Goal: Task Accomplishment & Management: Complete application form

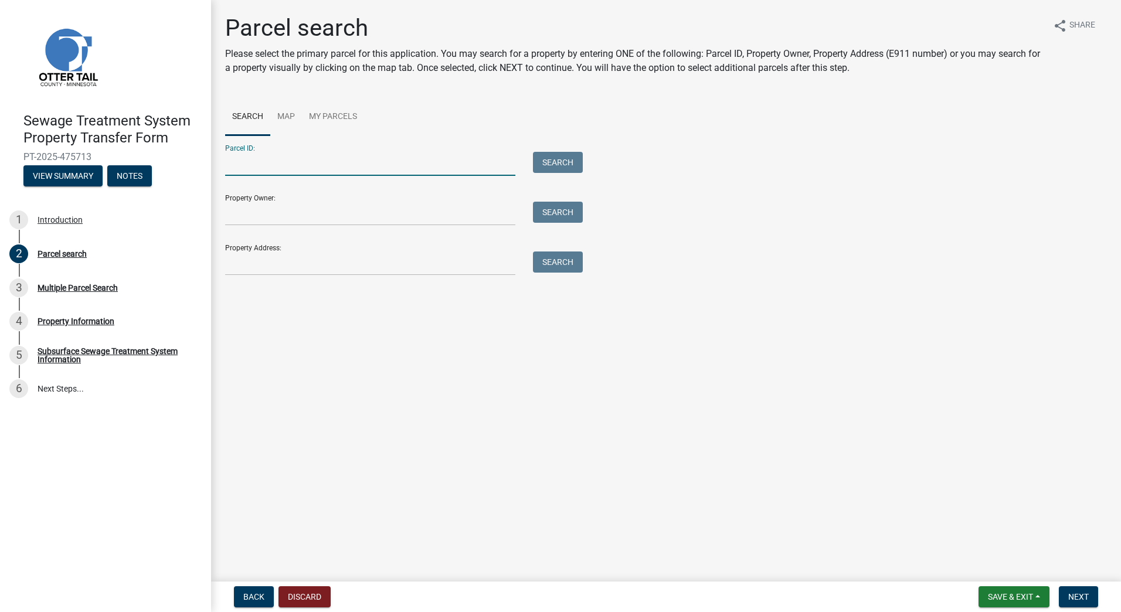
click at [259, 162] on input "Parcel ID:" at bounding box center [370, 164] width 290 height 24
type input "19000140110000"
click at [548, 164] on button "Search" at bounding box center [558, 162] width 50 height 21
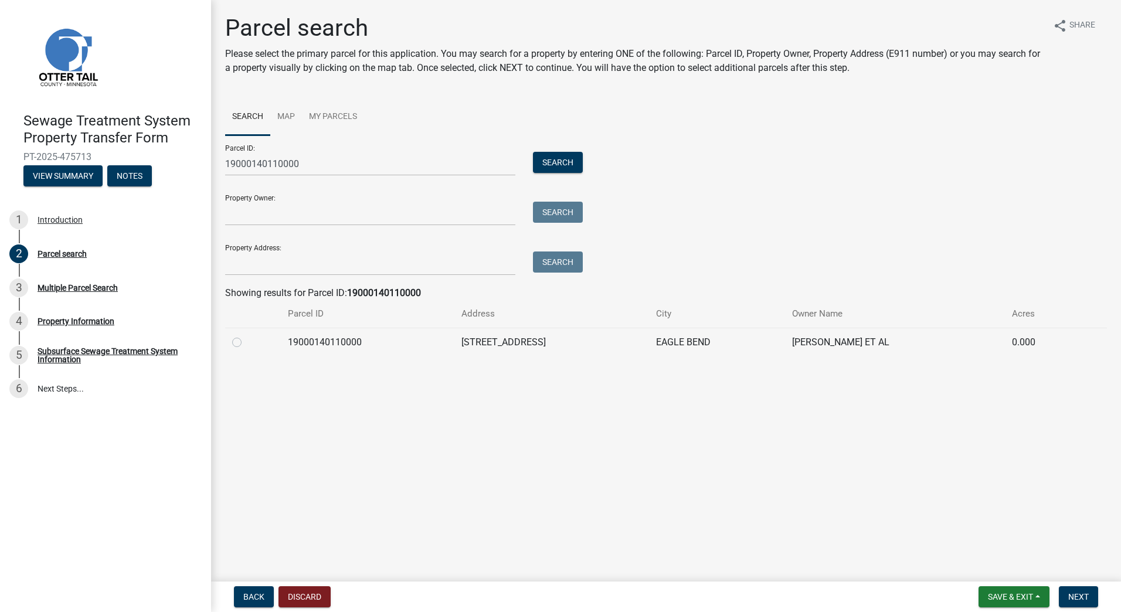
click at [246, 335] on label at bounding box center [246, 335] width 0 height 0
click at [246, 343] on input "radio" at bounding box center [250, 339] width 8 height 8
radio input "true"
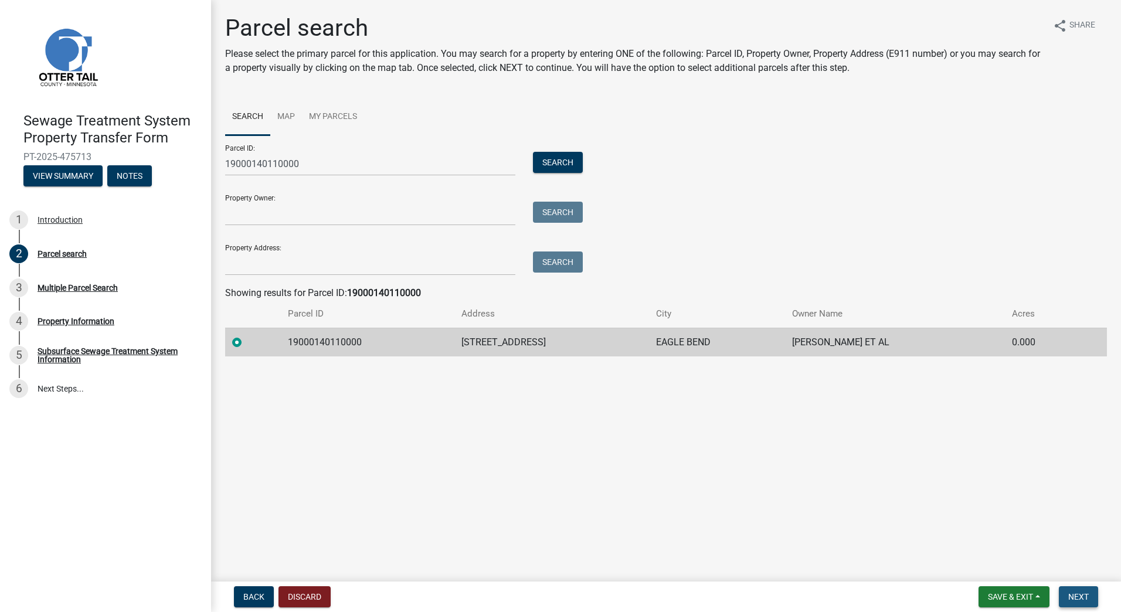
click at [1081, 599] on span "Next" at bounding box center [1078, 596] width 21 height 9
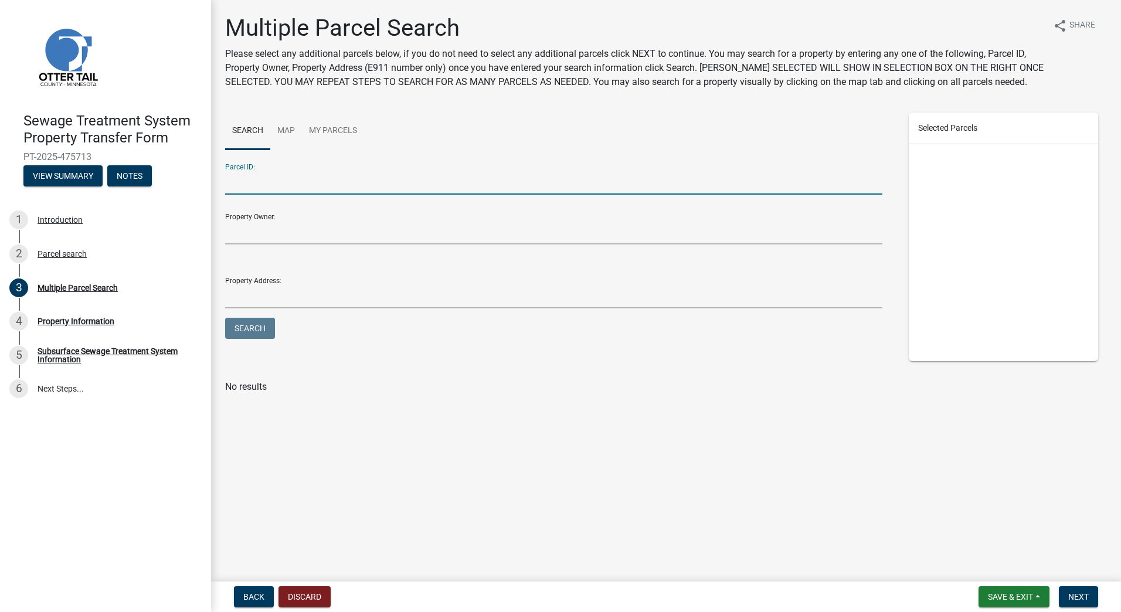
click at [245, 183] on input "Parcel ID:" at bounding box center [553, 183] width 657 height 24
type input "19000140110000"
click at [225, 318] on button "Search" at bounding box center [250, 328] width 50 height 21
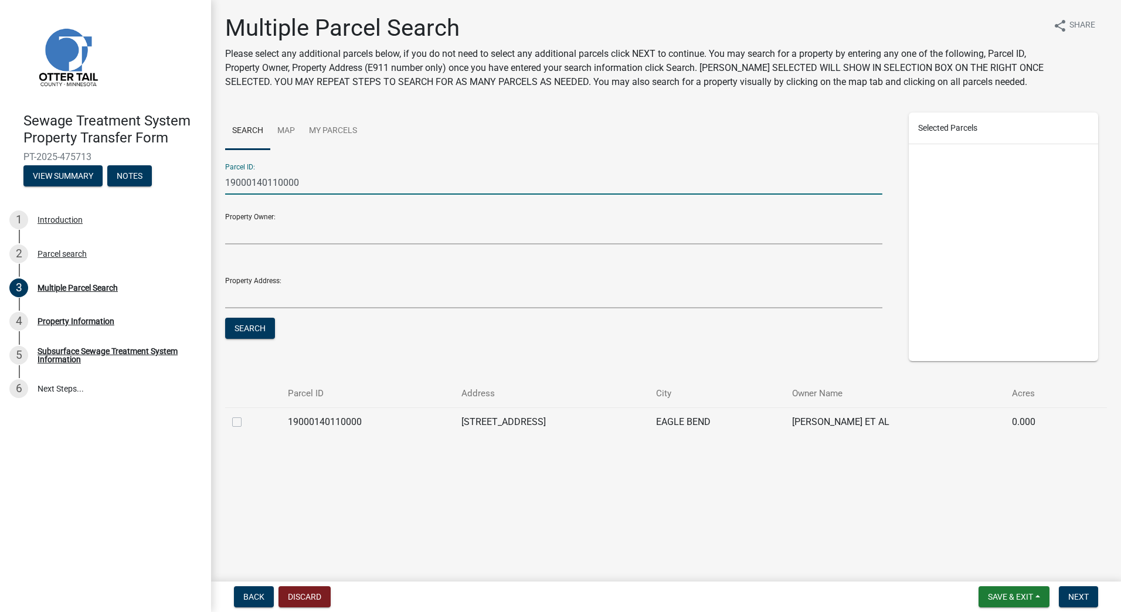
click at [246, 415] on label at bounding box center [246, 415] width 0 height 0
click at [246, 423] on input "checkbox" at bounding box center [250, 419] width 8 height 8
checkbox input "true"
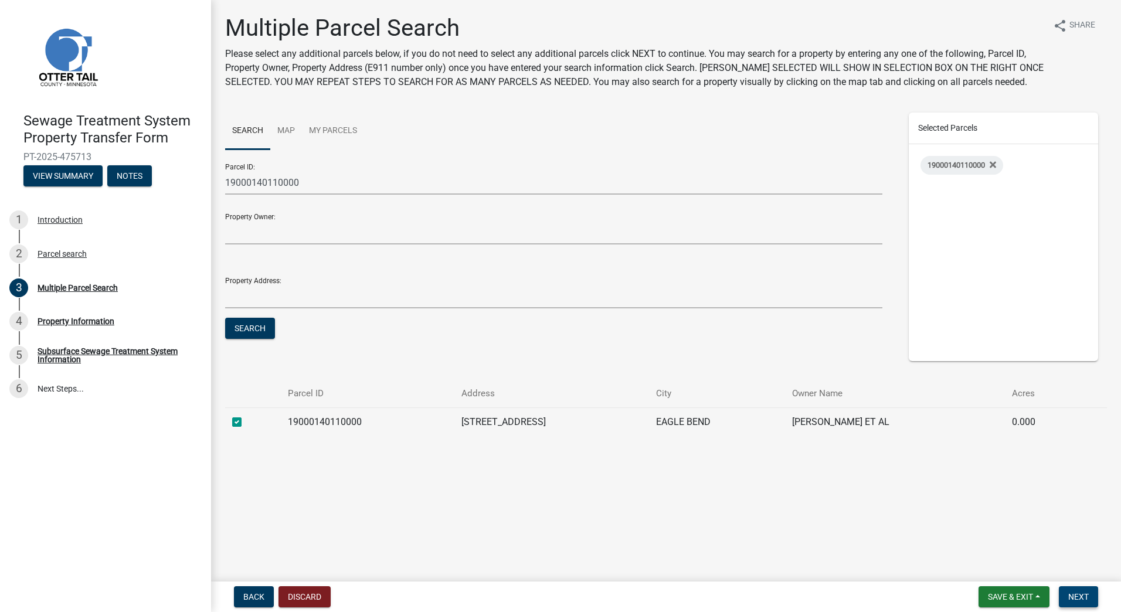
click at [1078, 598] on span "Next" at bounding box center [1078, 596] width 21 height 9
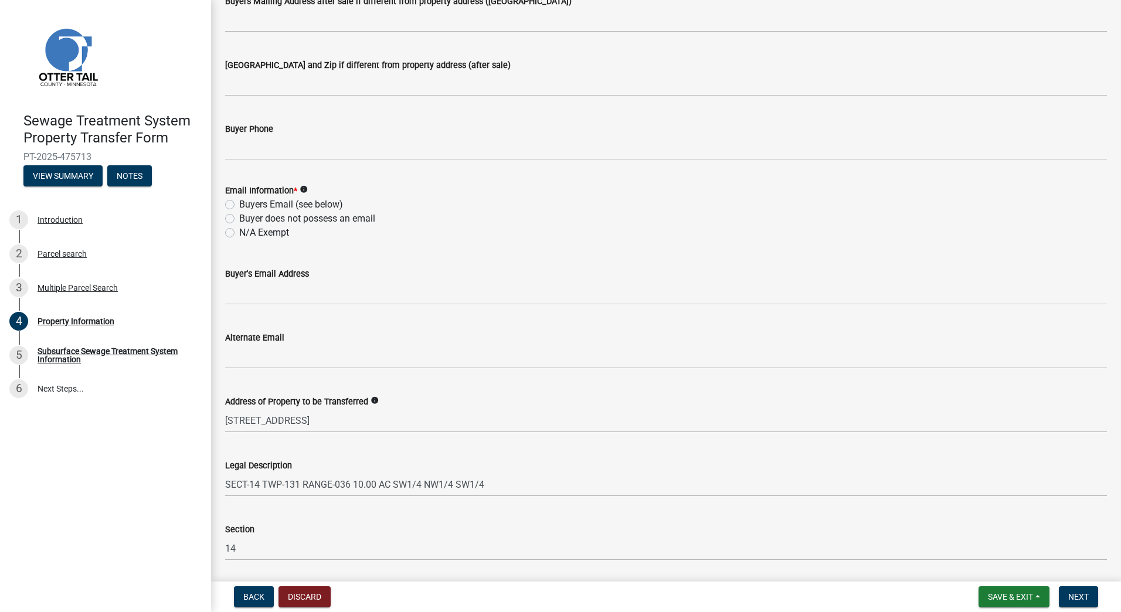
scroll to position [352, 0]
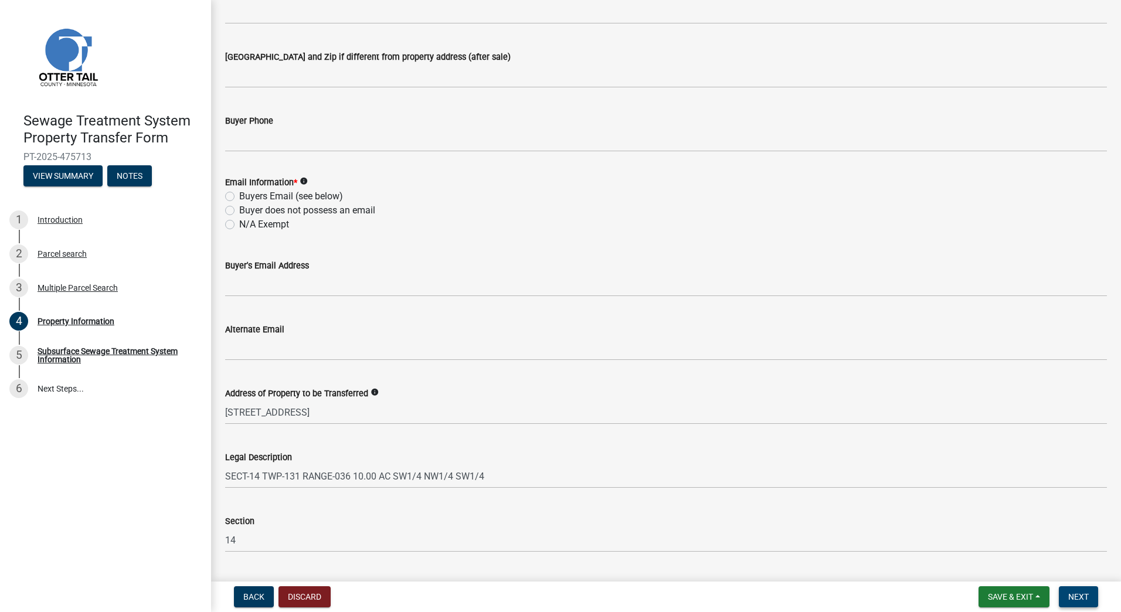
click at [1083, 599] on span "Next" at bounding box center [1078, 596] width 21 height 9
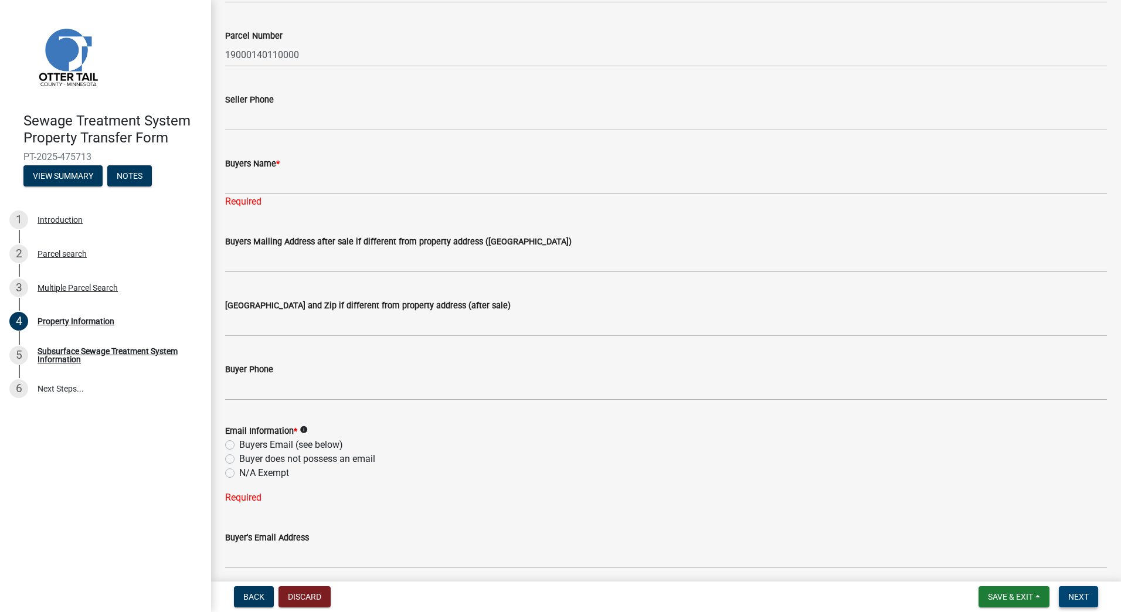
scroll to position [0, 0]
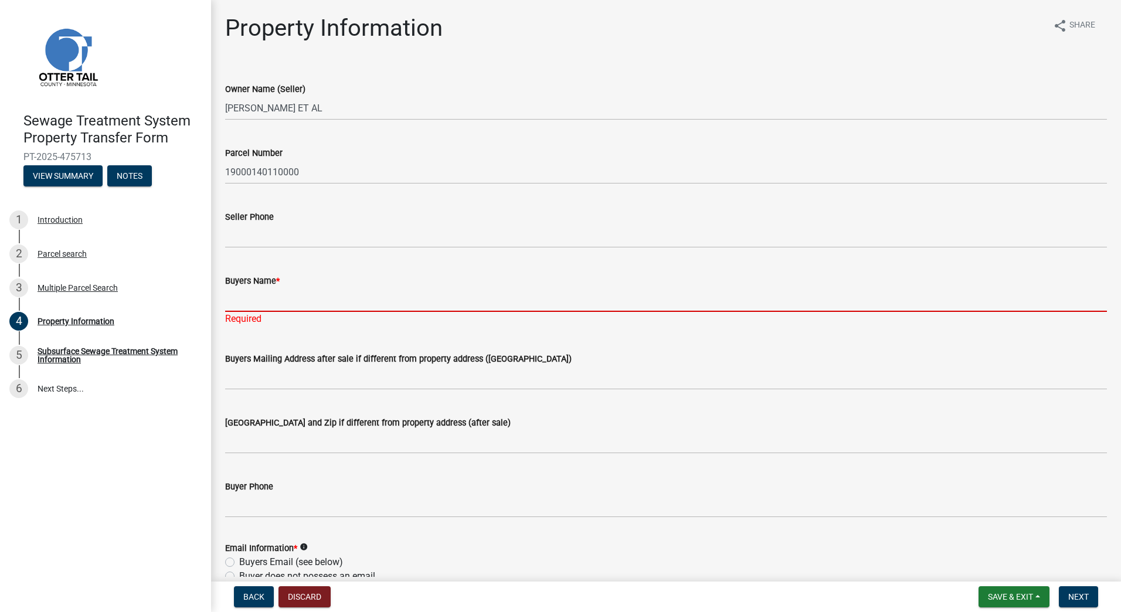
click at [235, 307] on input "Buyers Name *" at bounding box center [666, 300] width 882 height 24
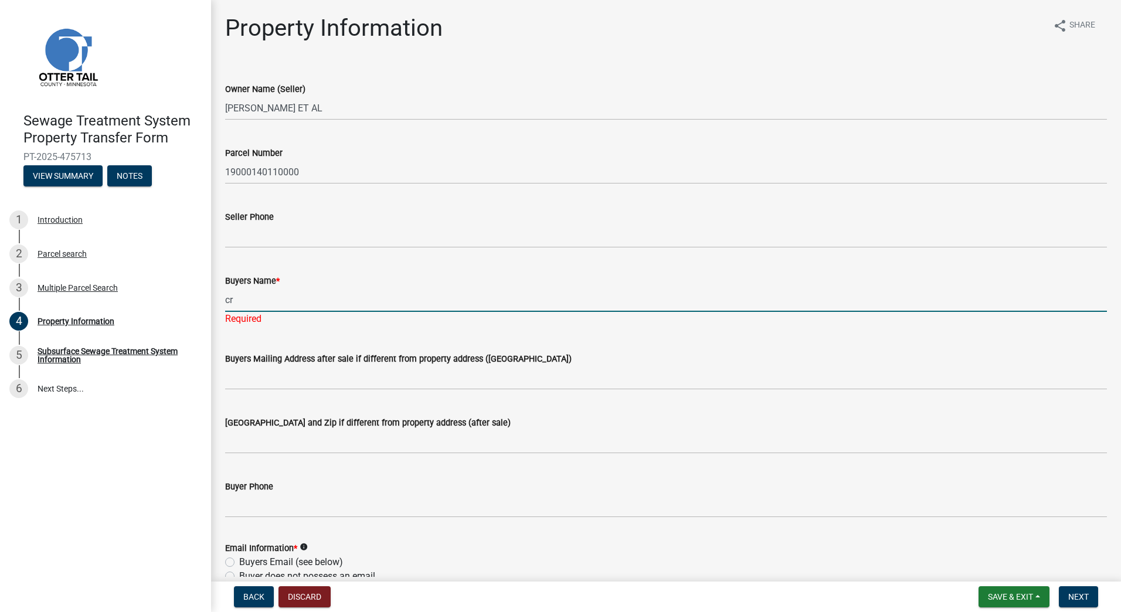
type input "c"
type input "Crystal Laudenbach"
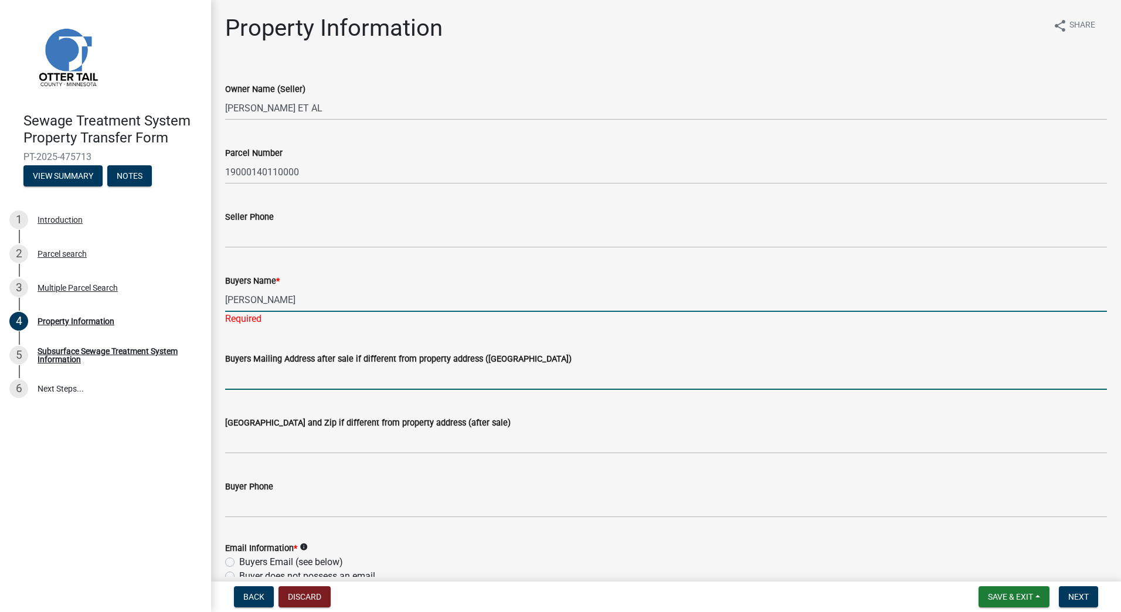
click at [239, 377] on wm-data-entity-input "Buyers Mailing Address after sale if different from property address (E911 numb…" at bounding box center [666, 367] width 882 height 64
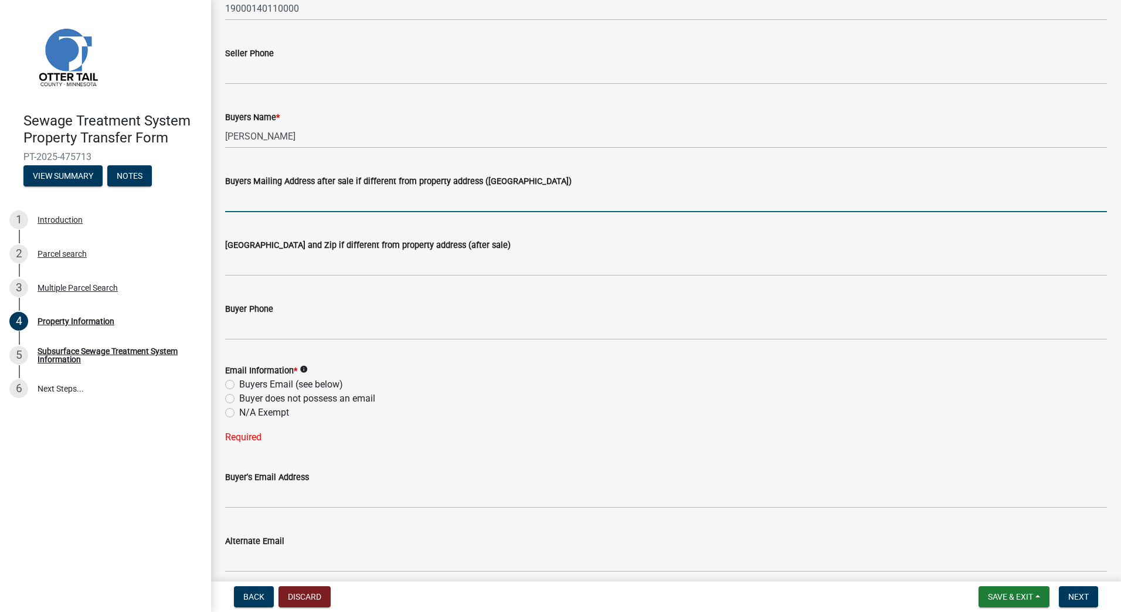
scroll to position [176, 0]
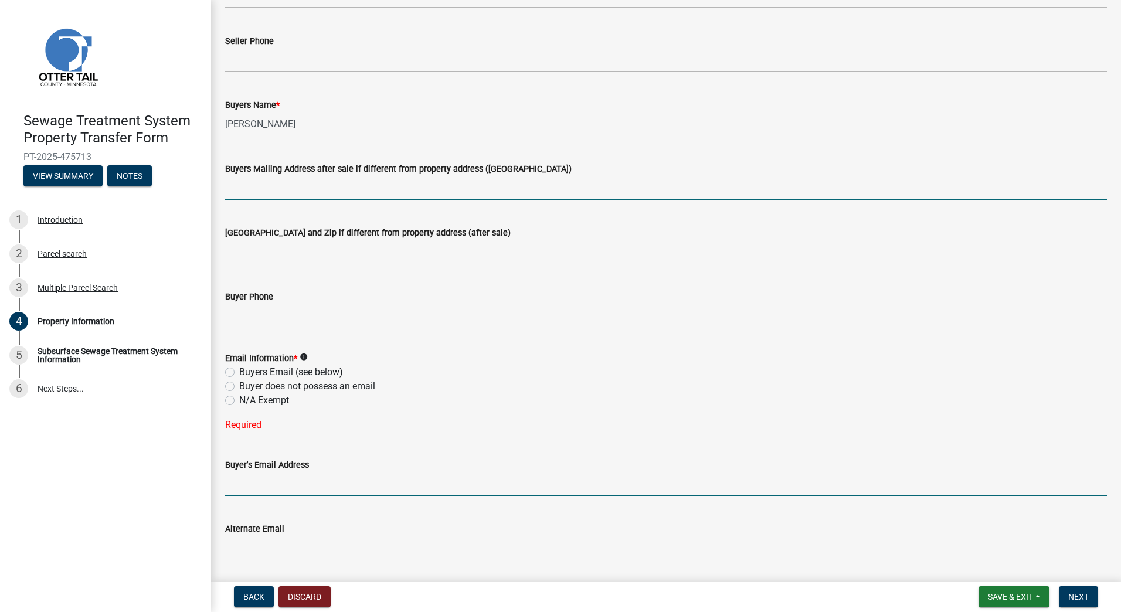
click at [243, 489] on input "Buyer's Email Address" at bounding box center [666, 484] width 882 height 24
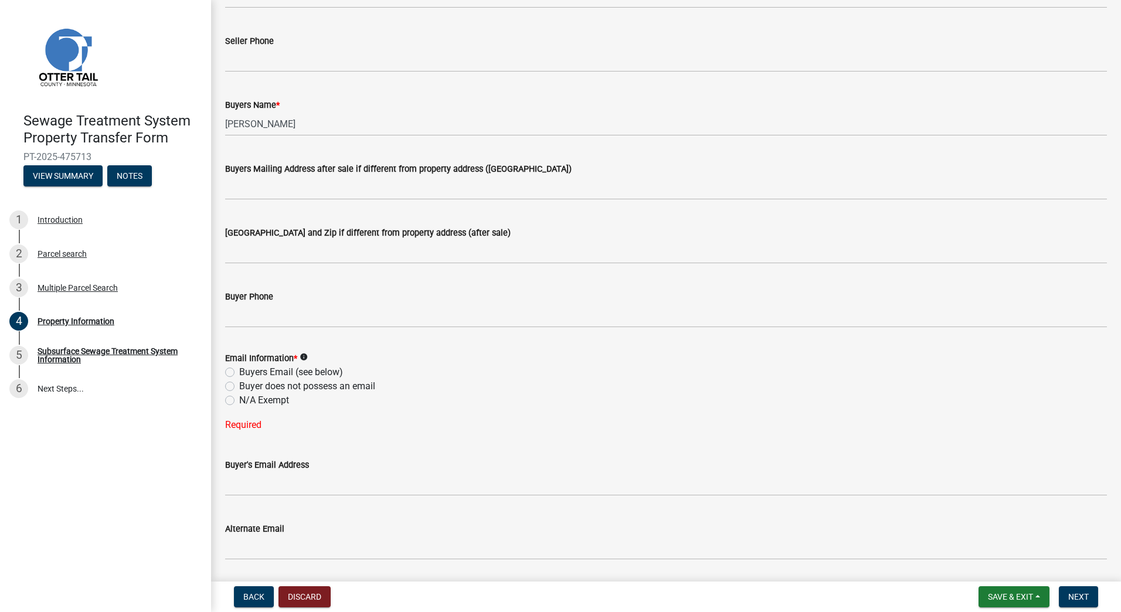
click at [239, 373] on label "Buyers Email (see below)" at bounding box center [291, 372] width 104 height 14
click at [239, 373] on input "Buyers Email (see below)" at bounding box center [243, 369] width 8 height 8
radio input "true"
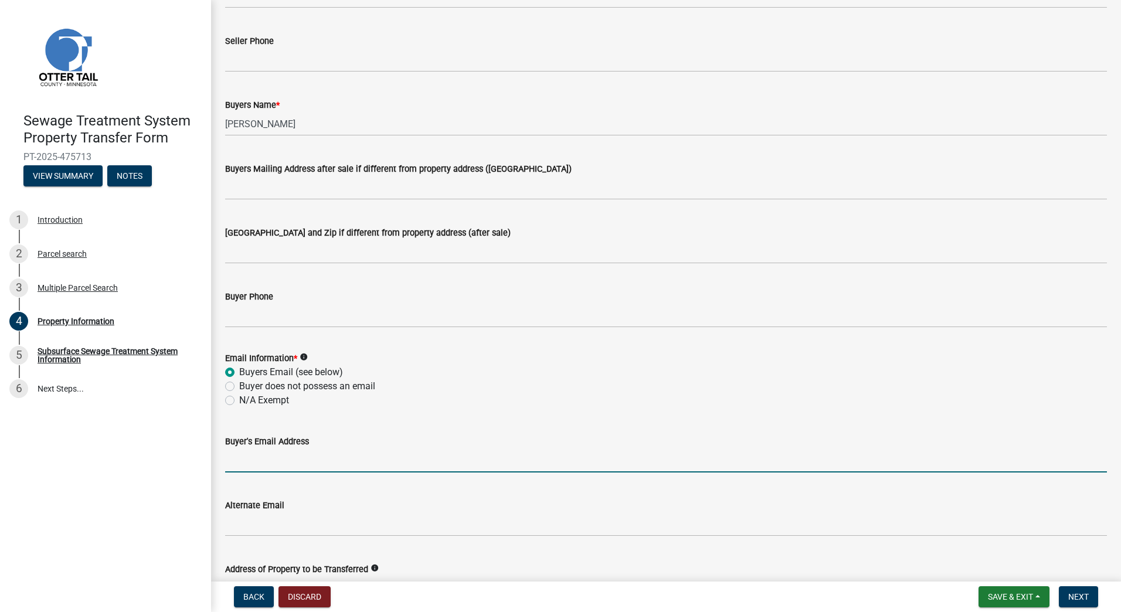
click at [236, 458] on input "Buyer's Email Address" at bounding box center [666, 461] width 882 height 24
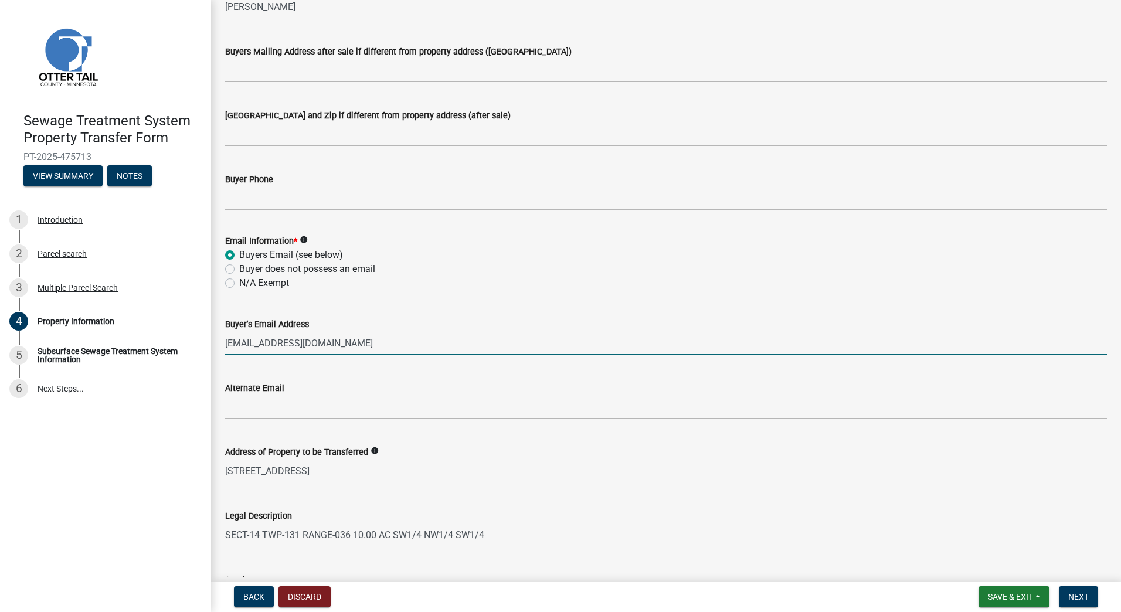
scroll to position [447, 0]
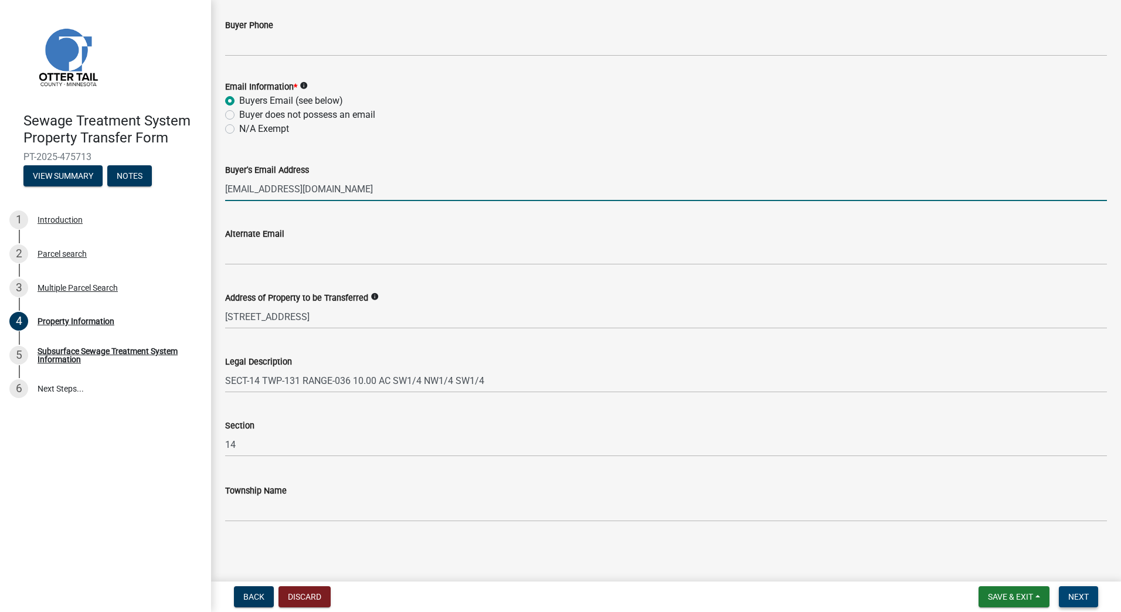
type input "cklukken1991@gmail.com"
click at [1083, 598] on span "Next" at bounding box center [1078, 596] width 21 height 9
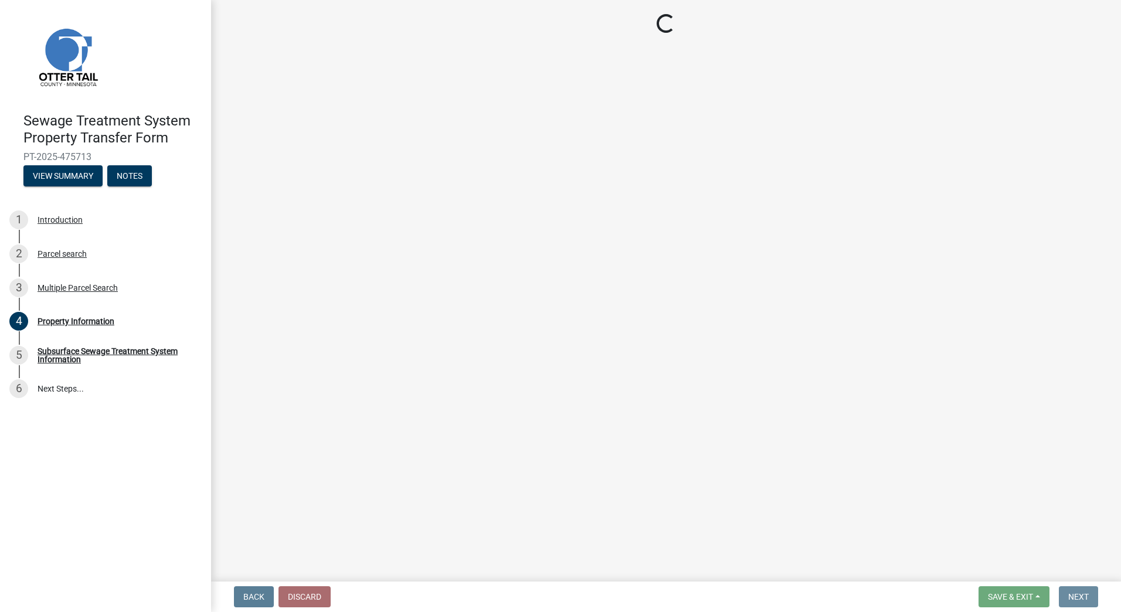
scroll to position [0, 0]
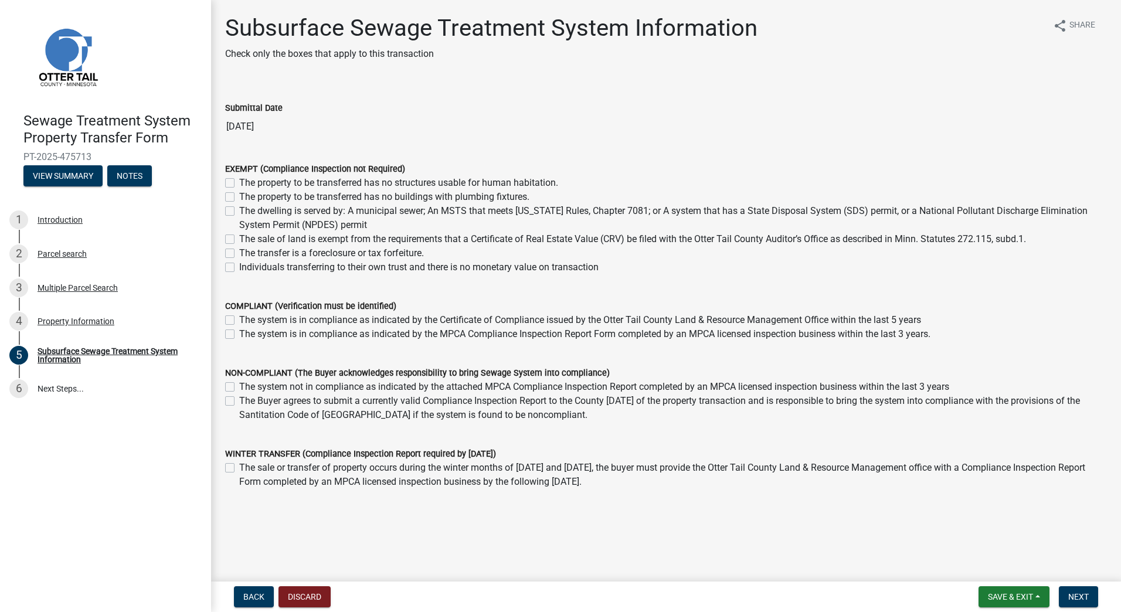
click at [239, 268] on label "Individuals transferring to their own trust and there is no monetary value on t…" at bounding box center [418, 267] width 359 height 14
click at [239, 268] on input "Individuals transferring to their own trust and there is no monetary value on t…" at bounding box center [243, 264] width 8 height 8
checkbox input "true"
checkbox input "false"
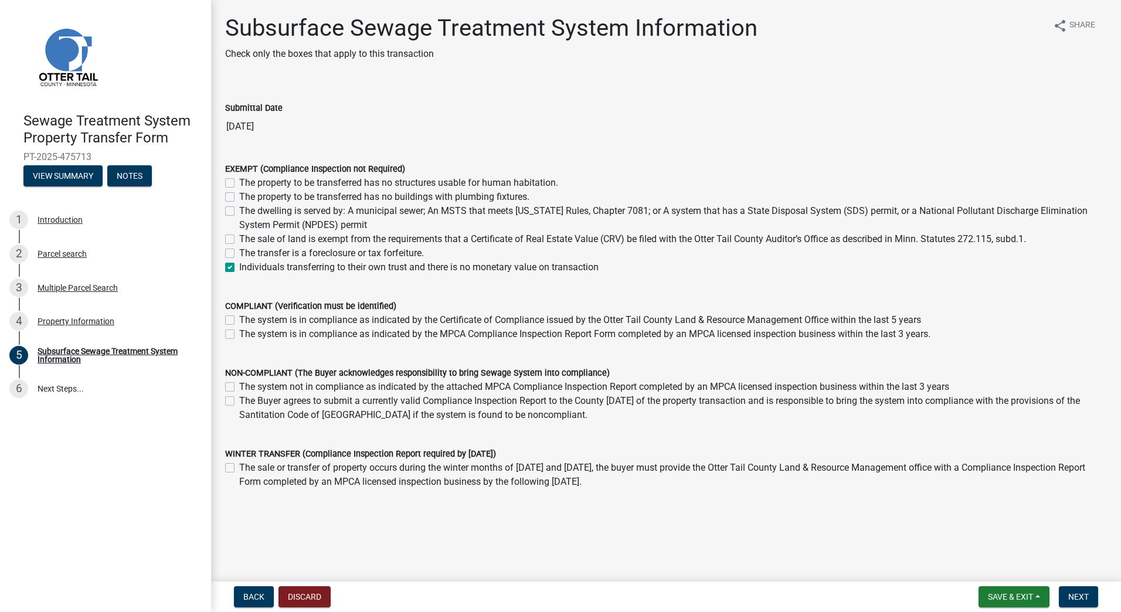
checkbox input "false"
checkbox input "true"
click at [239, 318] on label "The system is in compliance as indicated by the Certificate of Compliance issue…" at bounding box center [580, 320] width 682 height 14
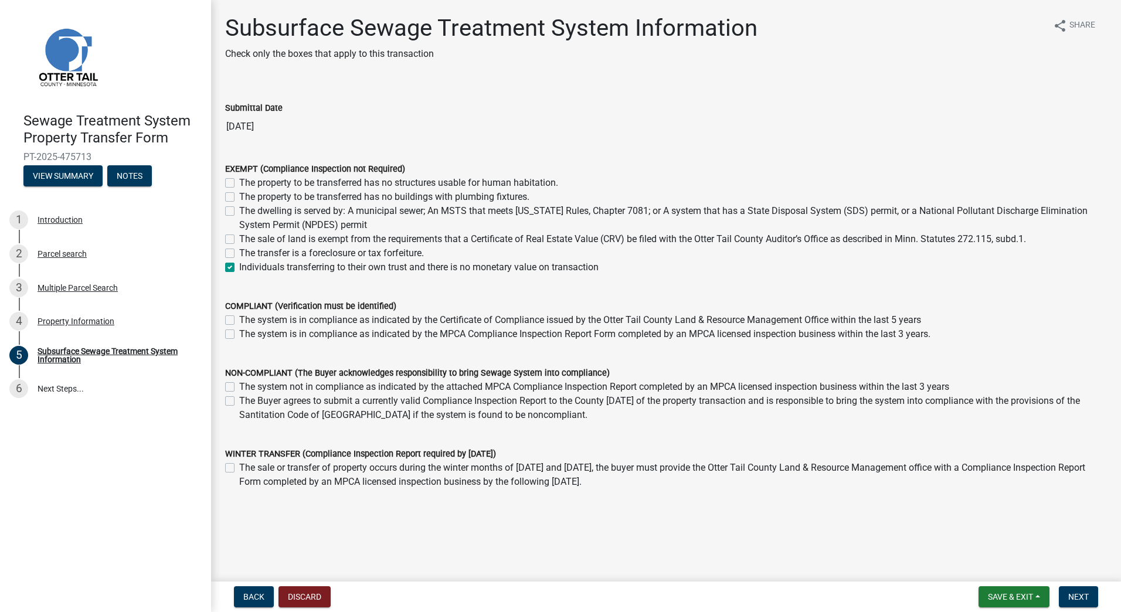
click at [239, 318] on input "The system is in compliance as indicated by the Certificate of Compliance issue…" at bounding box center [243, 317] width 8 height 8
checkbox input "true"
checkbox input "false"
click at [1084, 599] on span "Next" at bounding box center [1078, 596] width 21 height 9
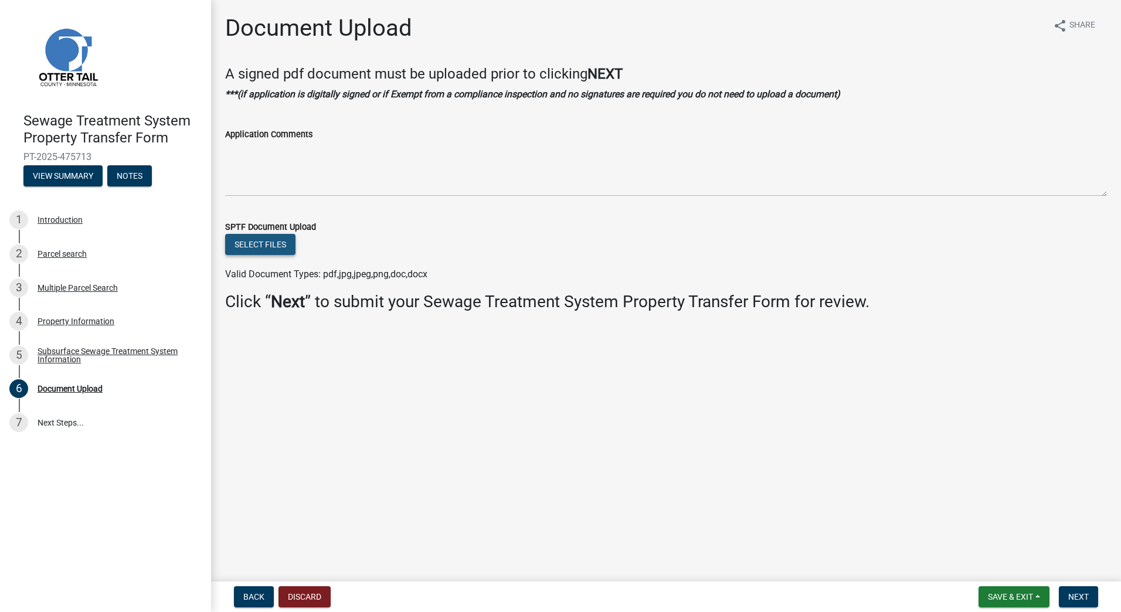
click at [262, 246] on button "Select files" at bounding box center [260, 244] width 70 height 21
click at [252, 598] on span "Back" at bounding box center [253, 596] width 21 height 9
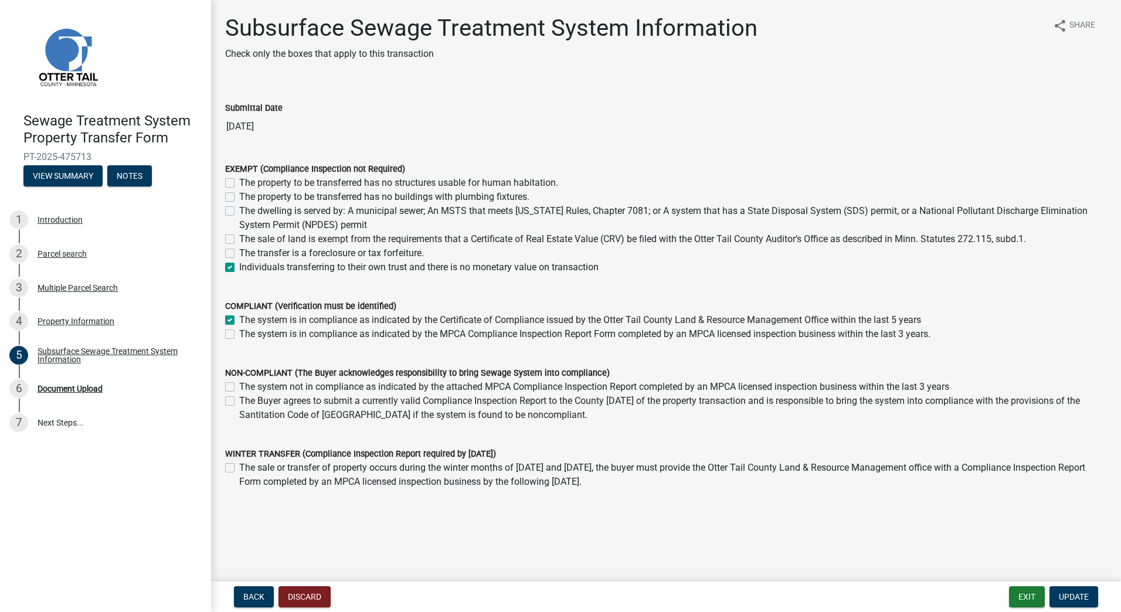
click at [239, 268] on label "Individuals transferring to their own trust and there is no monetary value on t…" at bounding box center [418, 267] width 359 height 14
click at [239, 268] on input "Individuals transferring to their own trust and there is no monetary value on t…" at bounding box center [243, 264] width 8 height 8
checkbox input "false"
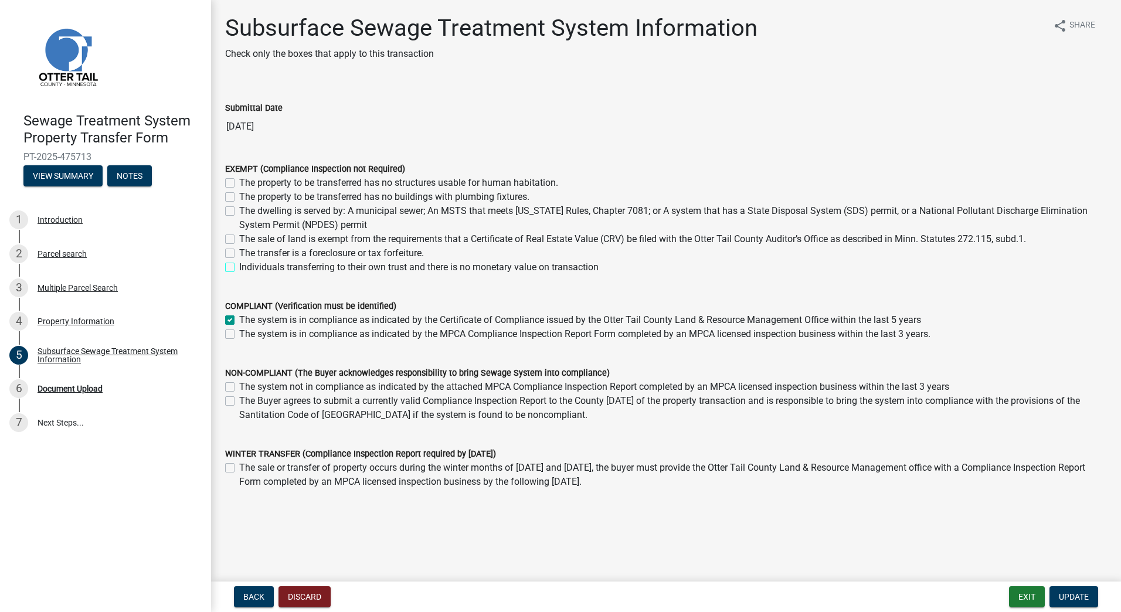
checkbox input "false"
click at [1081, 598] on span "Update" at bounding box center [1074, 596] width 30 height 9
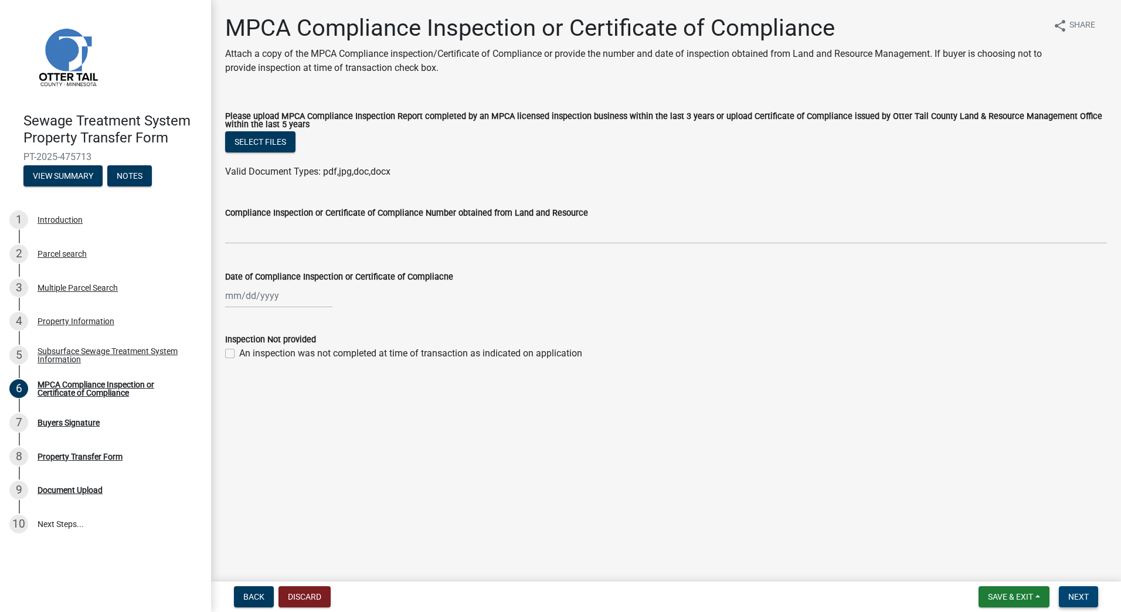
click at [1081, 598] on span "Next" at bounding box center [1078, 596] width 21 height 9
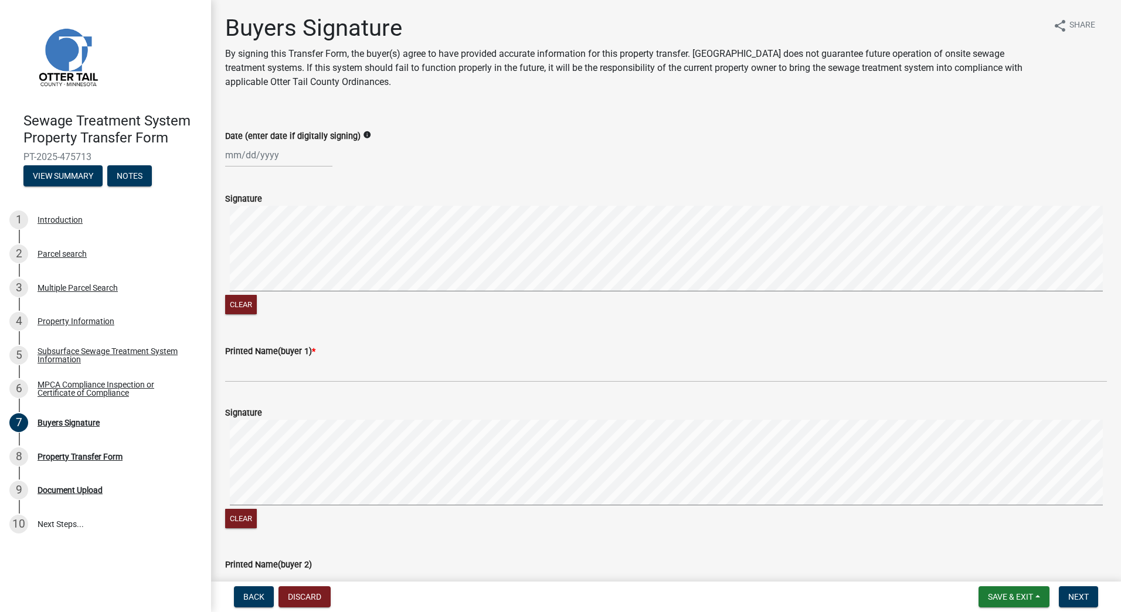
select select "9"
select select "2025"
click at [235, 155] on div "Jan Feb Mar Apr May Jun Jul Aug Sep Oct Nov Dec 1525 1526 1527 1528 1529 1530 1…" at bounding box center [278, 155] width 107 height 24
click at [256, 234] on div "9" at bounding box center [255, 236] width 19 height 19
type input "09/09/2025"
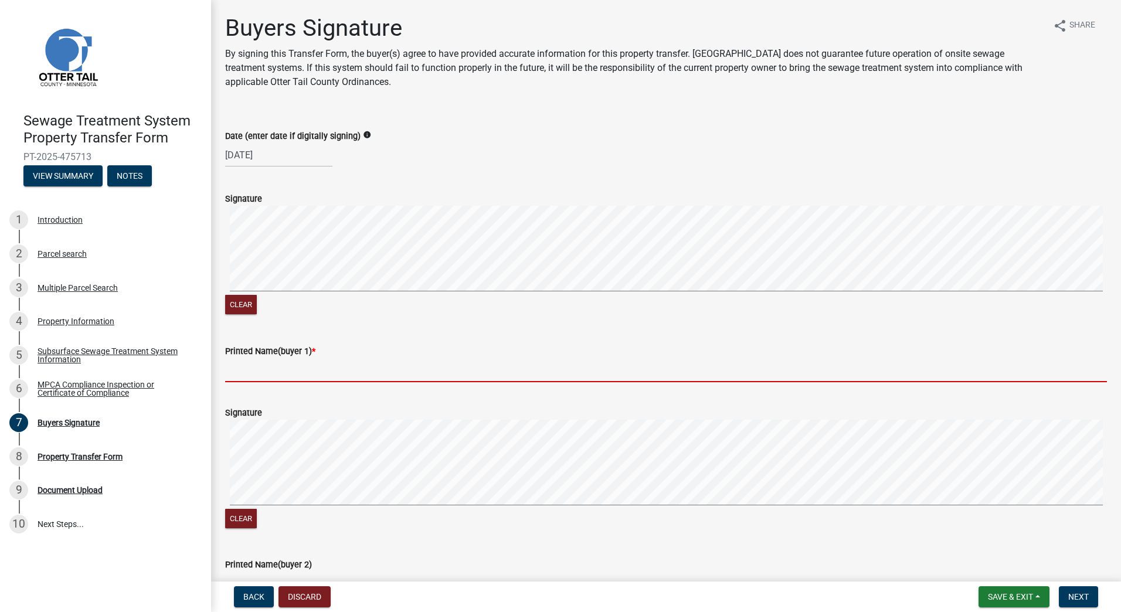
click at [229, 371] on input "Printed Name(buyer 1) *" at bounding box center [666, 370] width 882 height 24
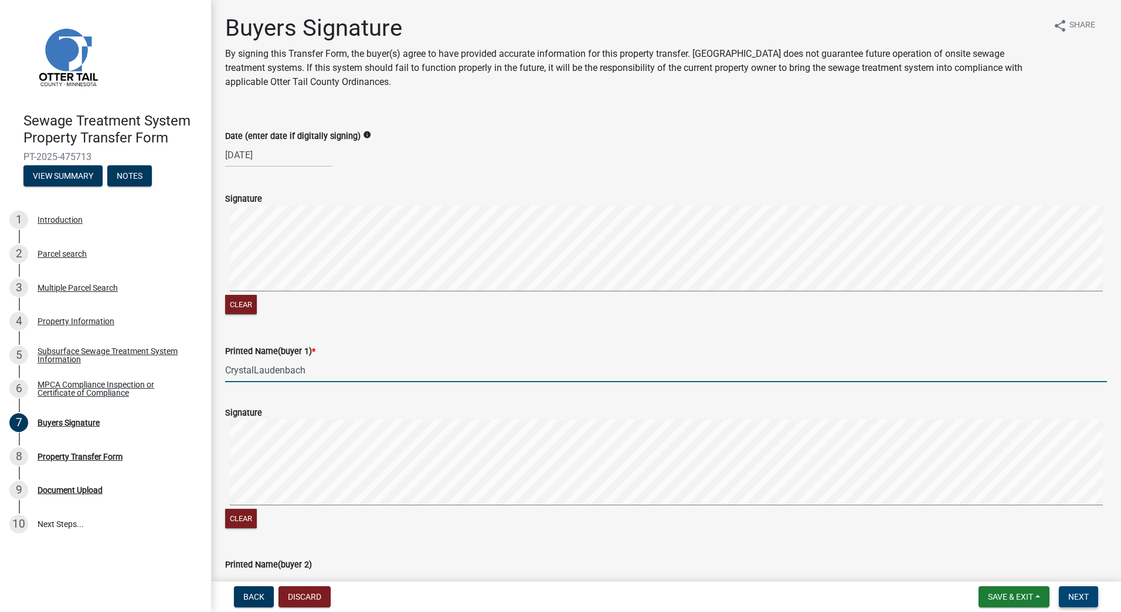
type input "CrystalLaudenbach"
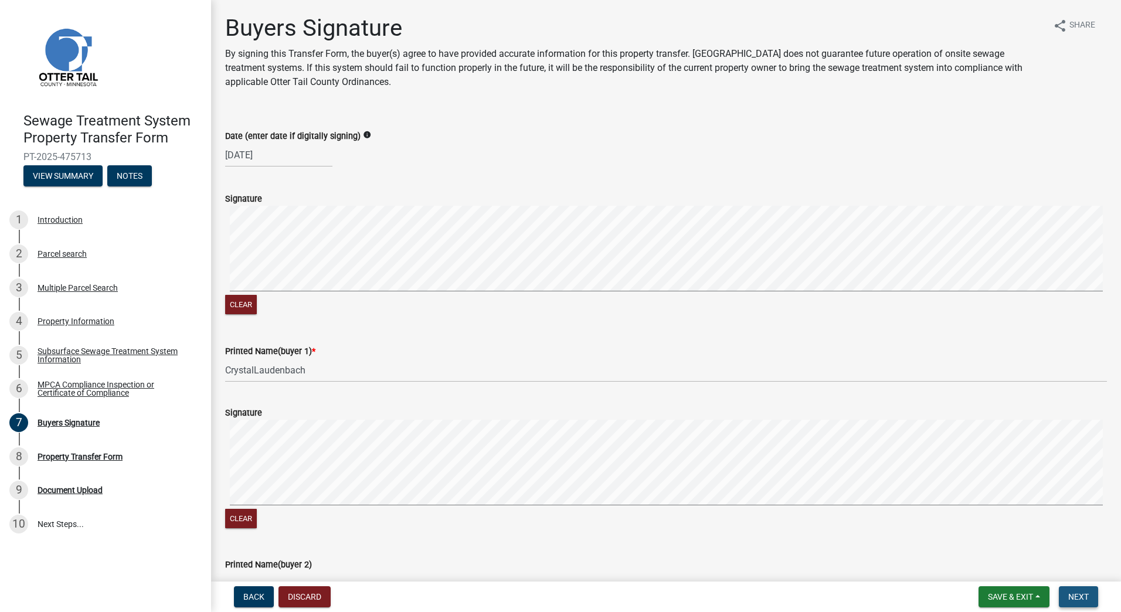
click at [1087, 596] on span "Next" at bounding box center [1078, 596] width 21 height 9
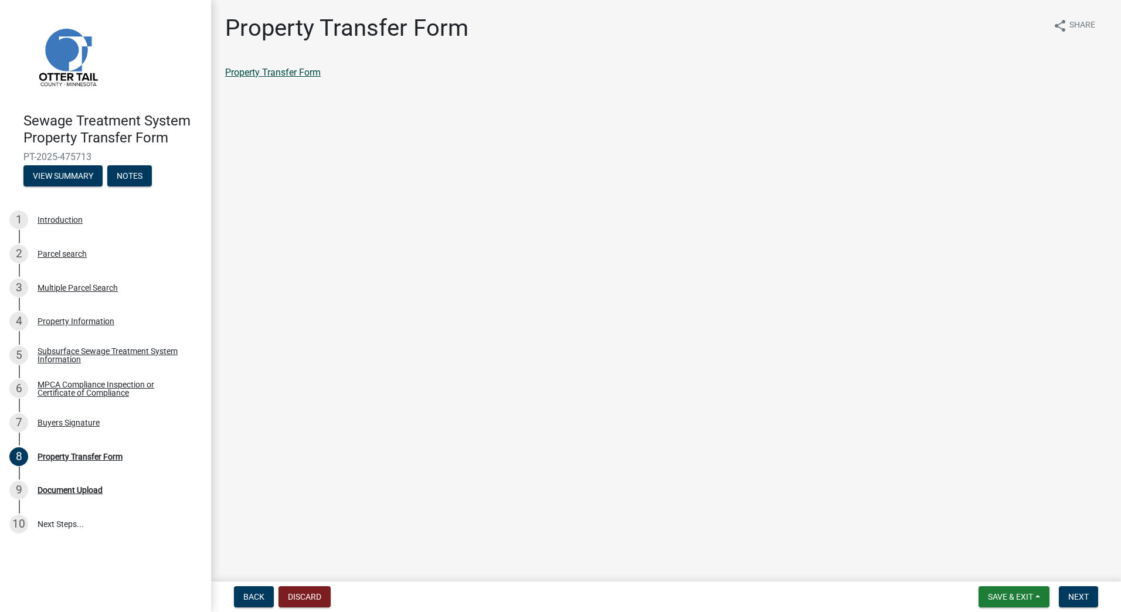
click at [281, 73] on link "Property Transfer Form" at bounding box center [273, 72] width 96 height 11
click at [1082, 596] on span "Next" at bounding box center [1078, 596] width 21 height 9
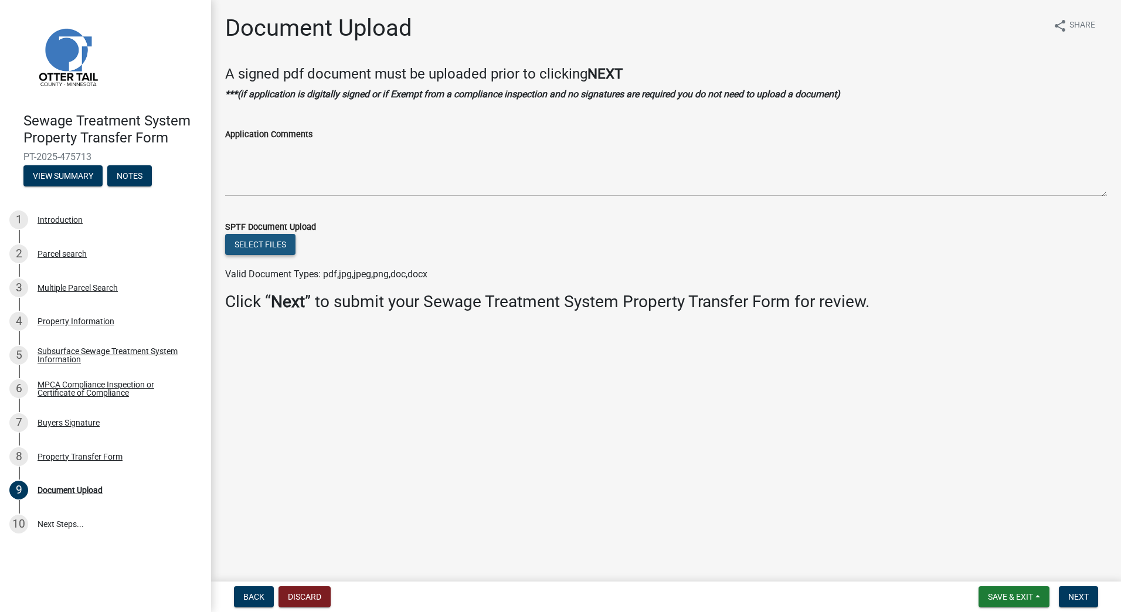
click at [276, 242] on button "Select files" at bounding box center [260, 244] width 70 height 21
click at [1083, 593] on span "Next" at bounding box center [1078, 596] width 21 height 9
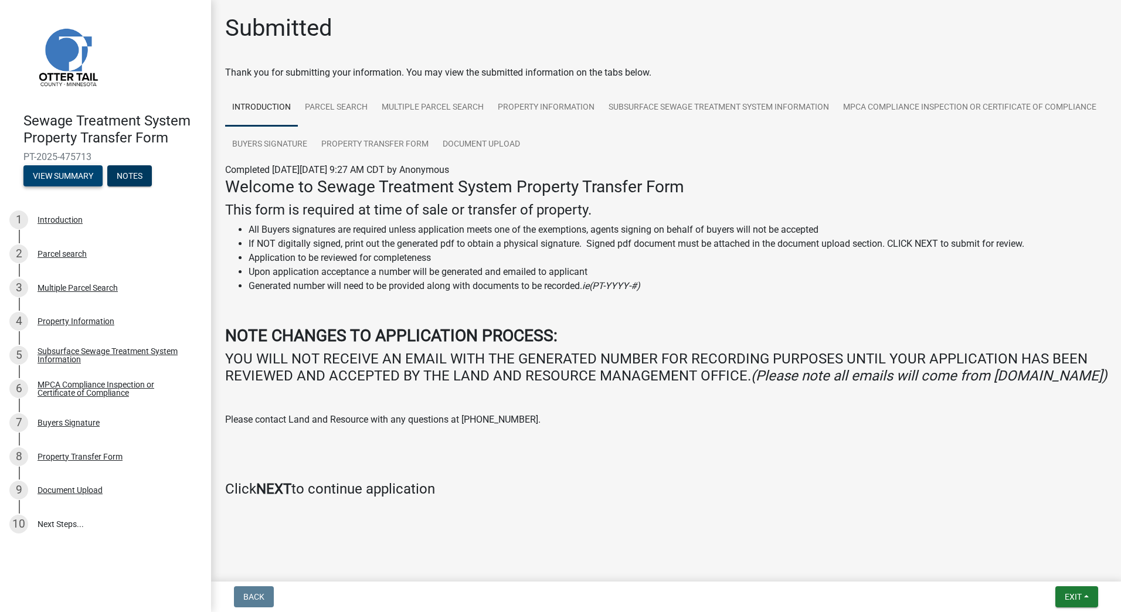
click at [75, 174] on button "View Summary" at bounding box center [62, 175] width 79 height 21
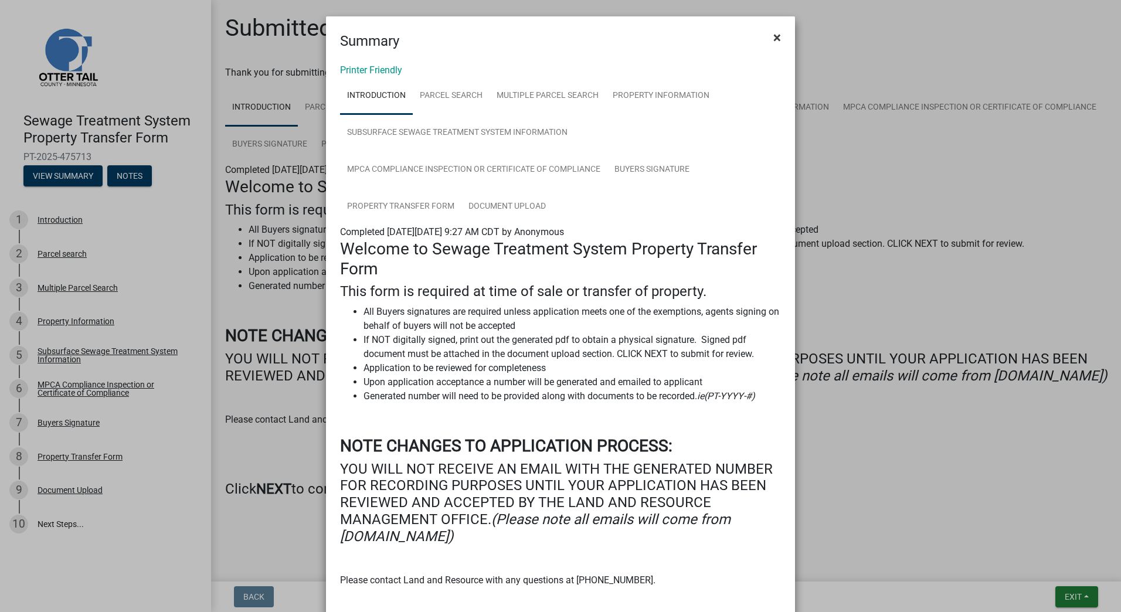
click at [776, 39] on span "×" at bounding box center [778, 37] width 8 height 16
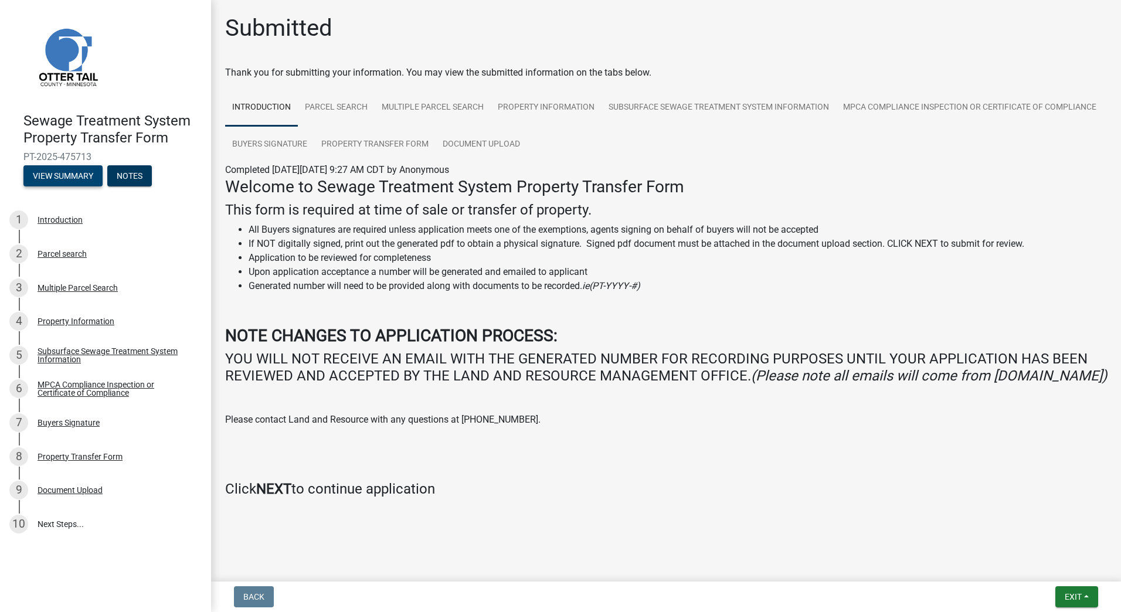
scroll to position [7, 0]
click at [1088, 595] on button "Exit" at bounding box center [1077, 596] width 43 height 21
click at [314, 145] on link "Buyers Signature" at bounding box center [269, 145] width 89 height 38
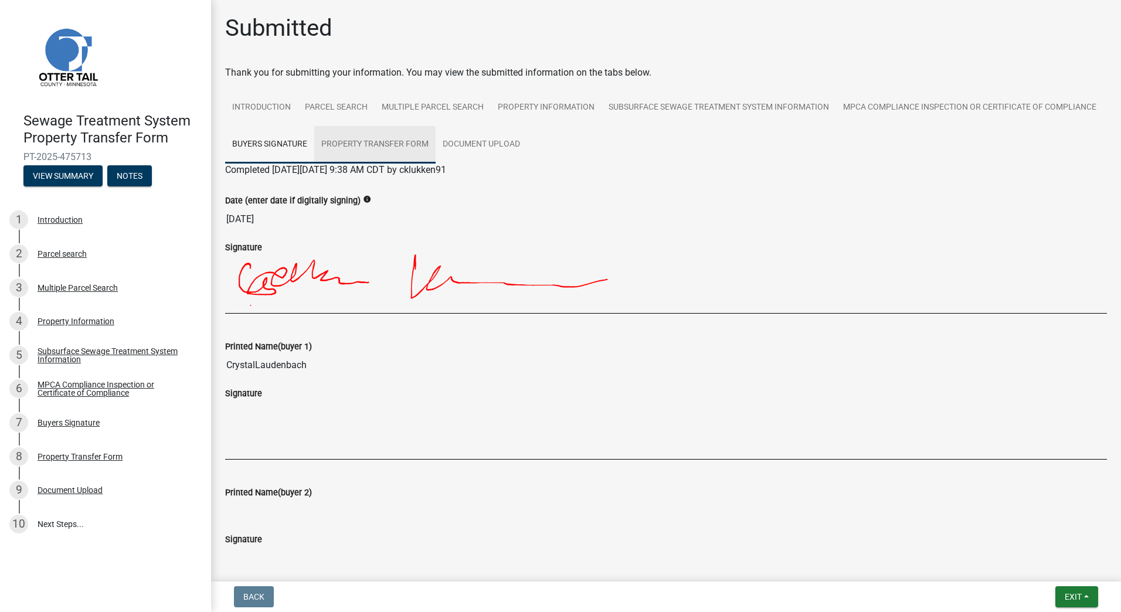
click at [436, 148] on link "Property Transfer Form" at bounding box center [374, 145] width 121 height 38
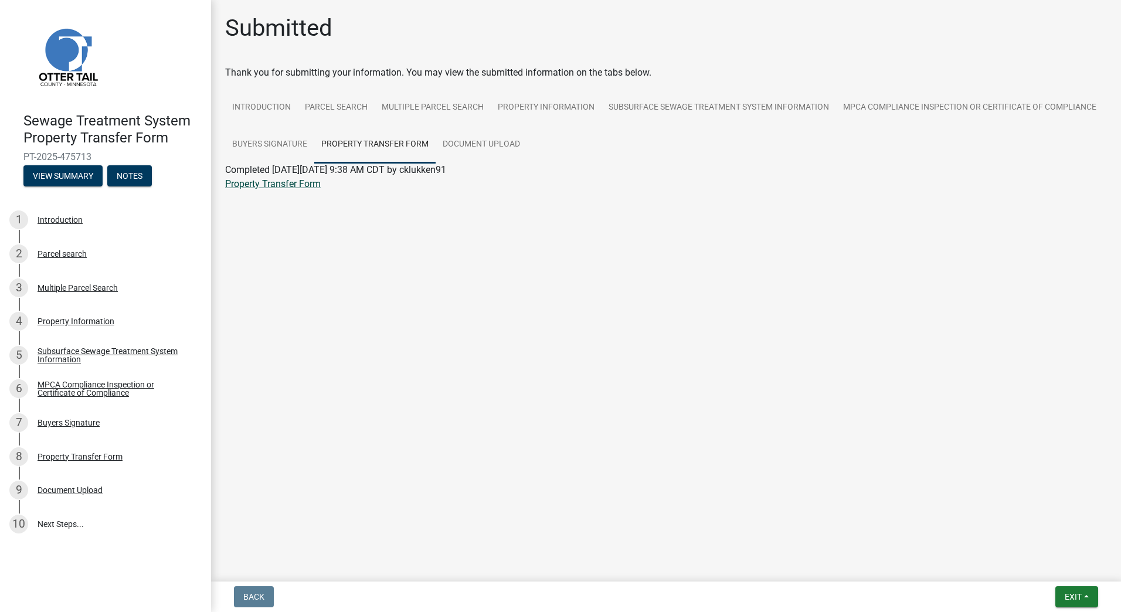
click at [295, 188] on link "Property Transfer Form" at bounding box center [273, 183] width 96 height 11
click at [251, 101] on link "Introduction" at bounding box center [261, 108] width 73 height 38
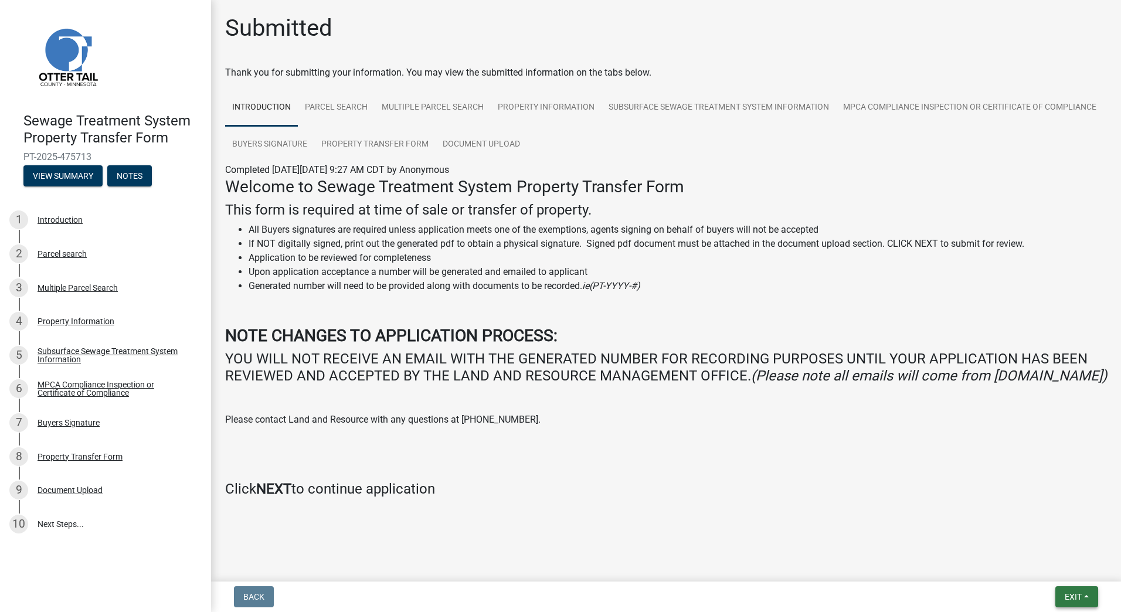
click at [1078, 593] on span "Exit" at bounding box center [1073, 596] width 17 height 9
click at [1033, 564] on button "Save & Exit" at bounding box center [1052, 566] width 94 height 28
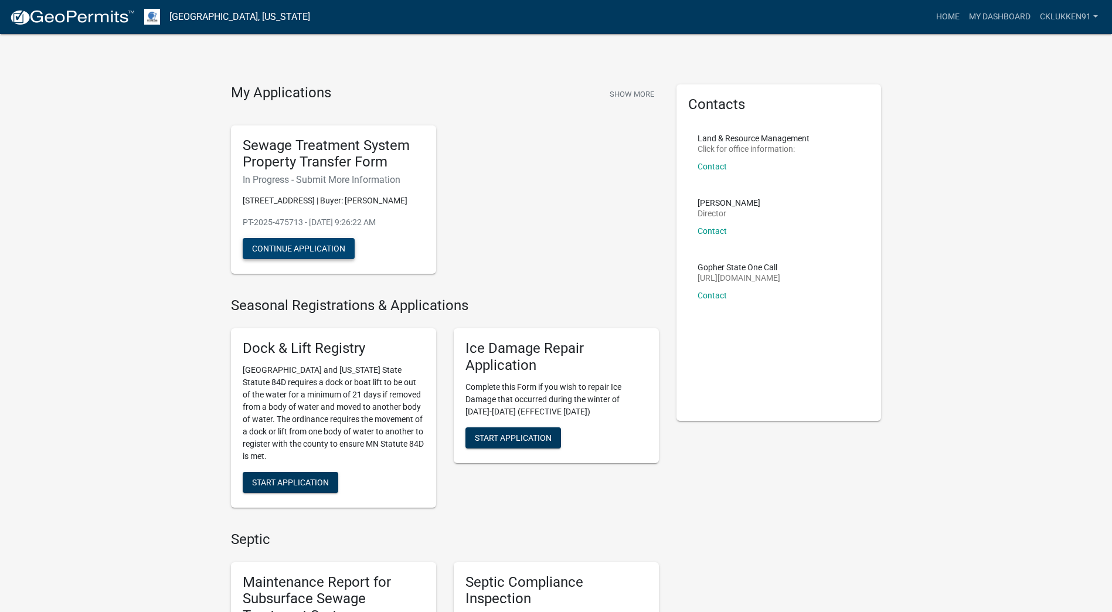
click at [308, 249] on button "Continue Application" at bounding box center [299, 248] width 112 height 21
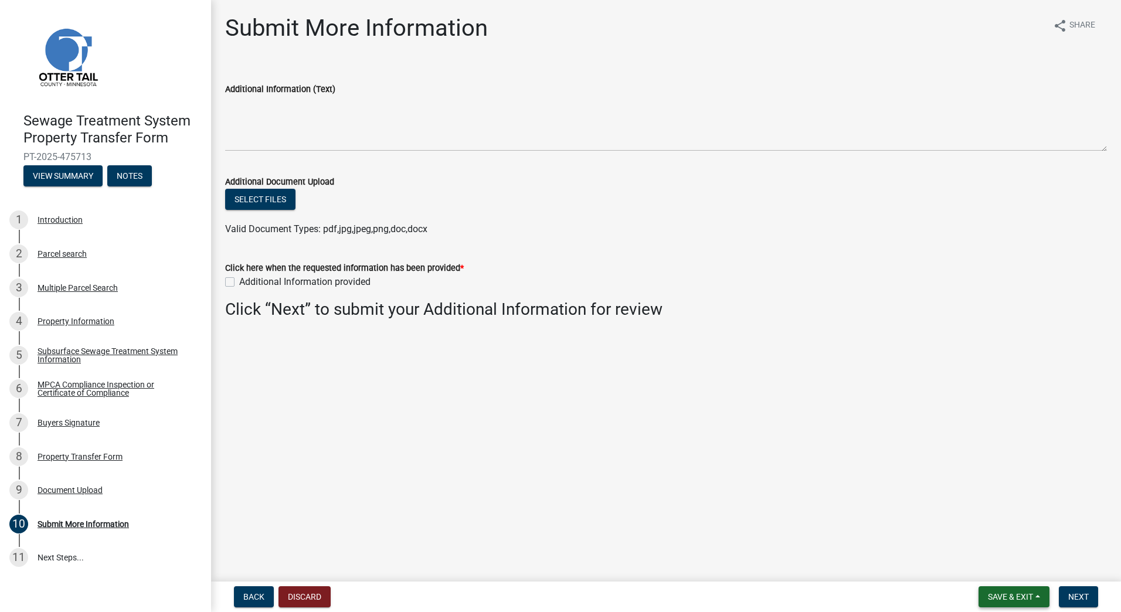
click at [1026, 598] on span "Save & Exit" at bounding box center [1010, 596] width 45 height 9
click at [1002, 571] on button "Save & Exit" at bounding box center [1003, 566] width 94 height 28
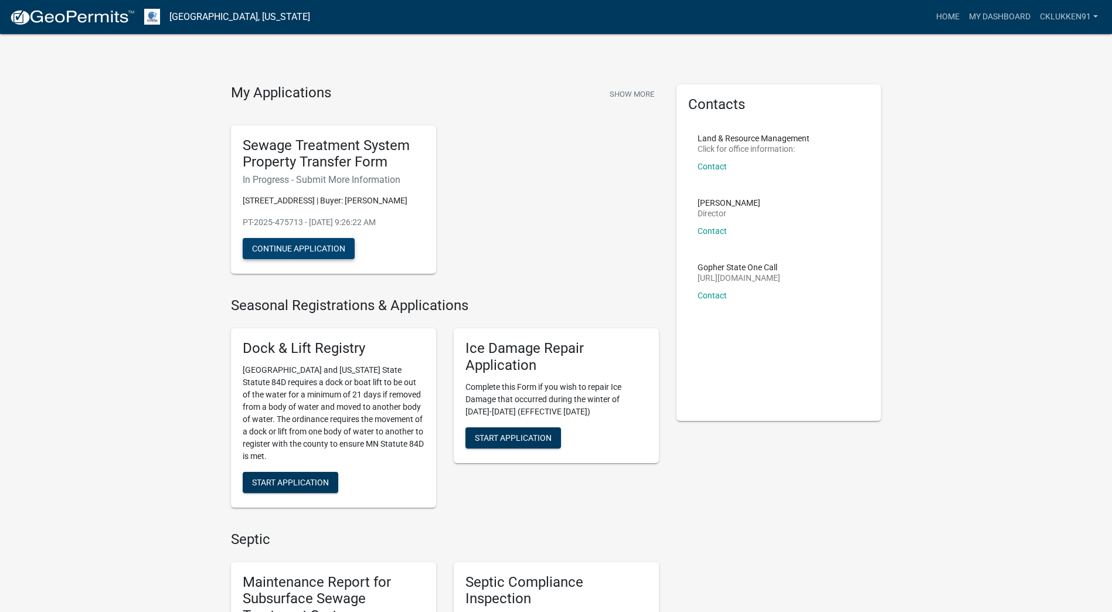
click at [324, 245] on button "Continue Application" at bounding box center [299, 248] width 112 height 21
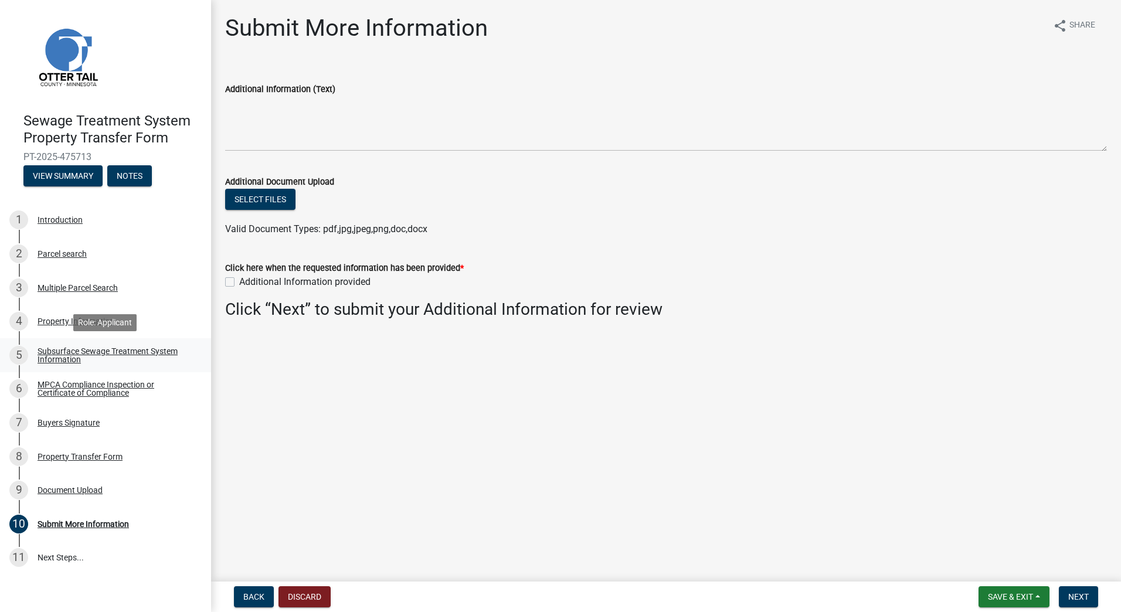
click at [61, 359] on div "Subsurface Sewage Treatment System Information" at bounding box center [115, 355] width 155 height 16
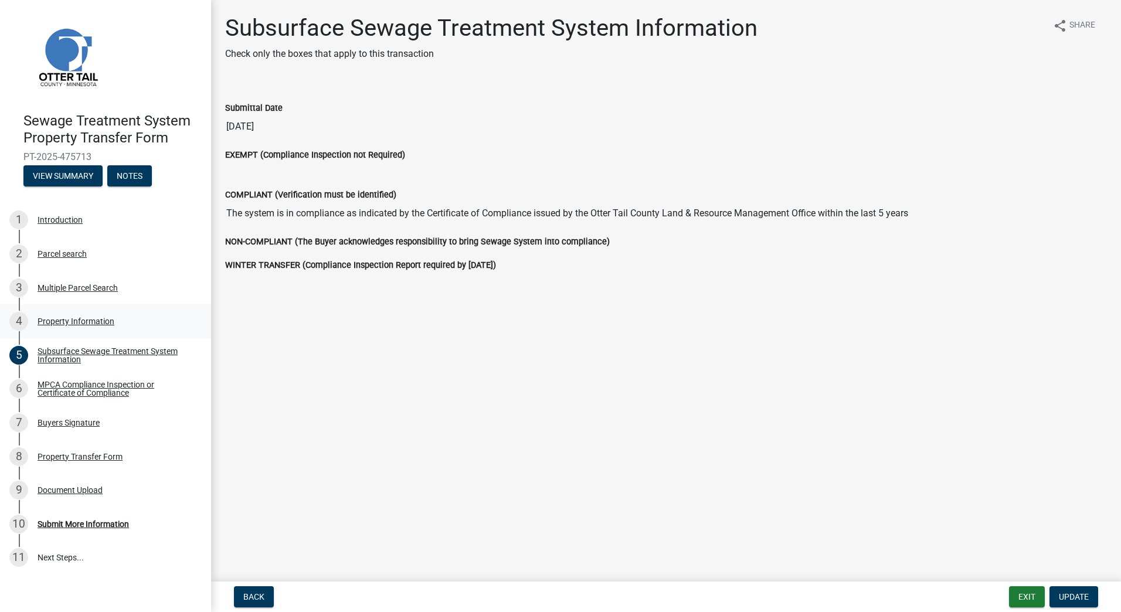
click at [79, 323] on div "Property Information" at bounding box center [76, 321] width 77 height 8
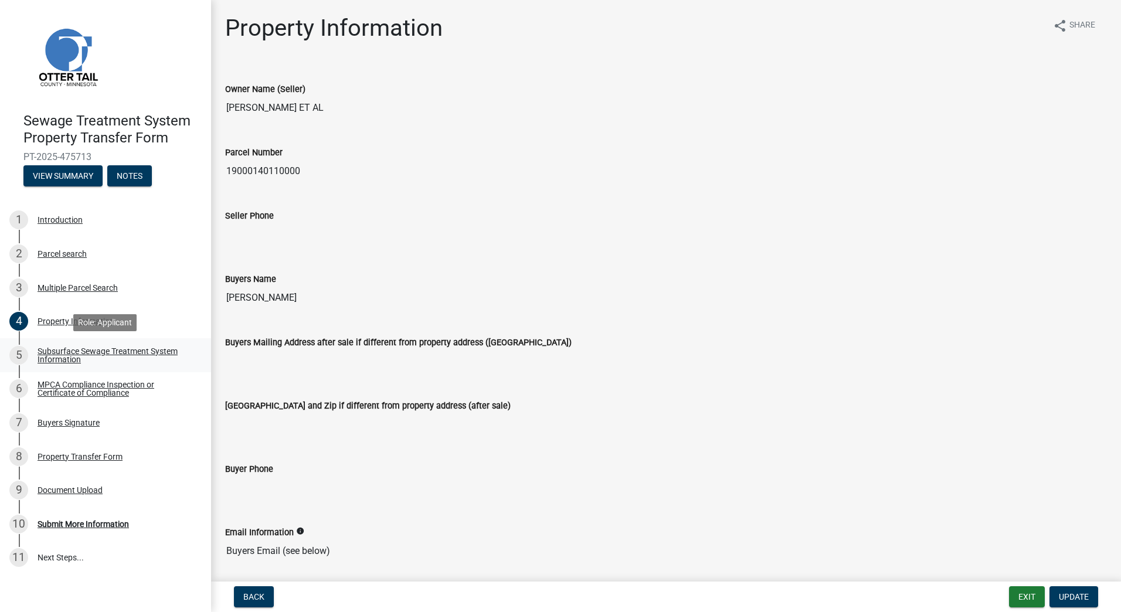
click at [141, 356] on div "Subsurface Sewage Treatment System Information" at bounding box center [115, 355] width 155 height 16
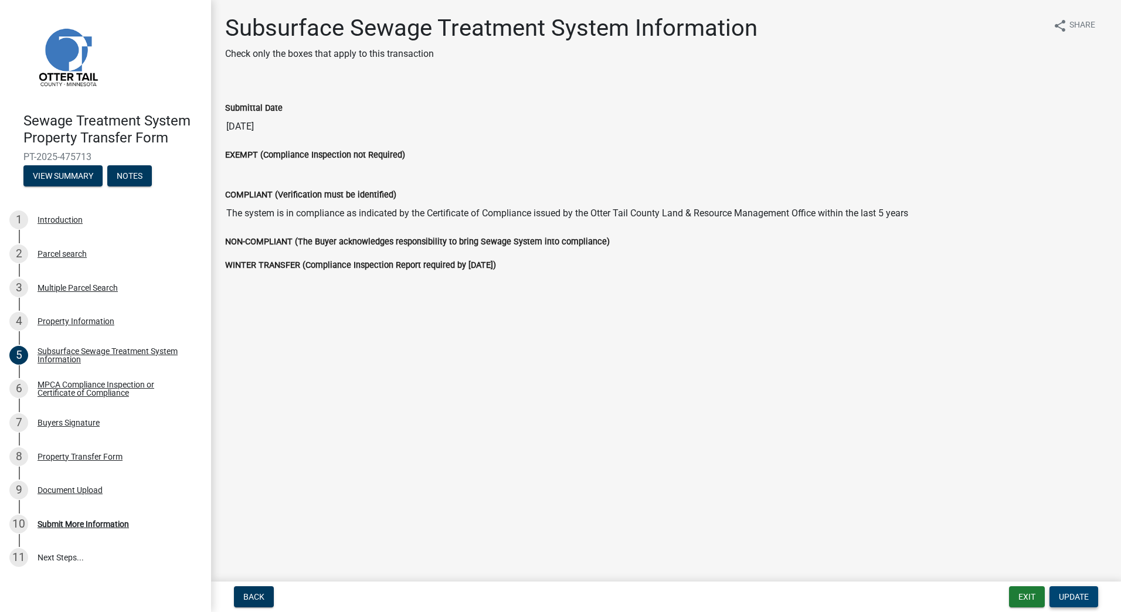
click at [1075, 596] on span "Update" at bounding box center [1074, 596] width 30 height 9
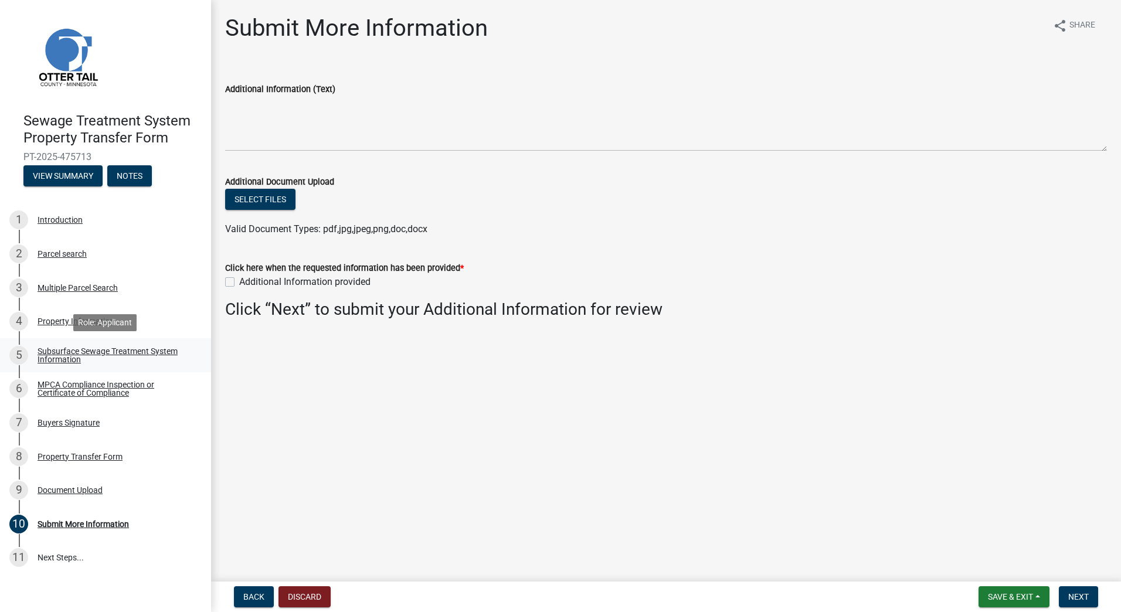
click at [115, 347] on div "Subsurface Sewage Treatment System Information" at bounding box center [115, 355] width 155 height 16
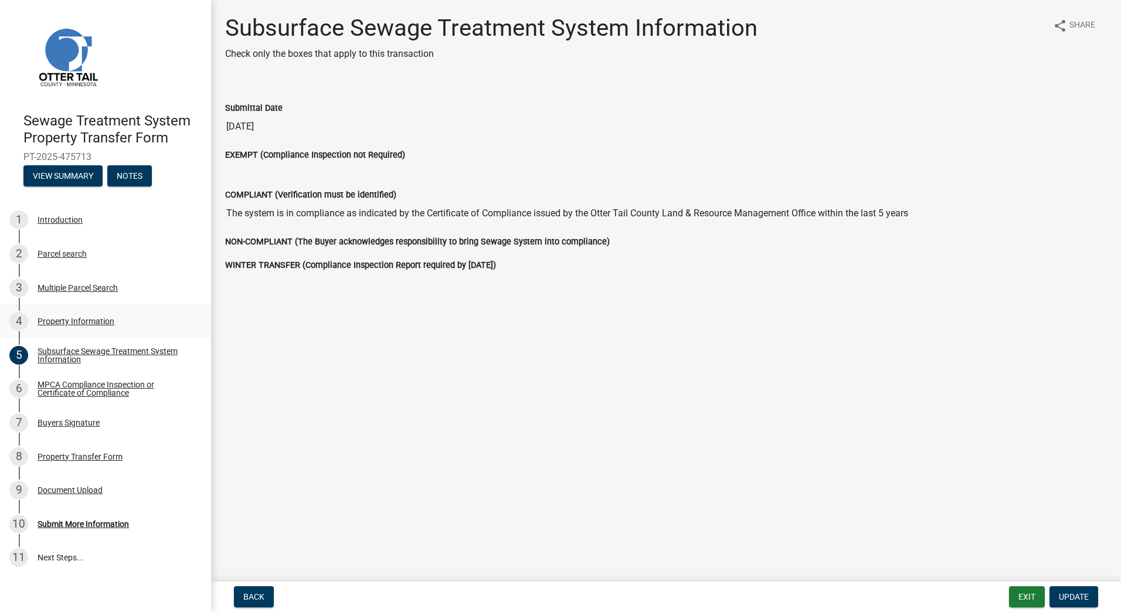
click at [80, 324] on div "Property Information" at bounding box center [76, 321] width 77 height 8
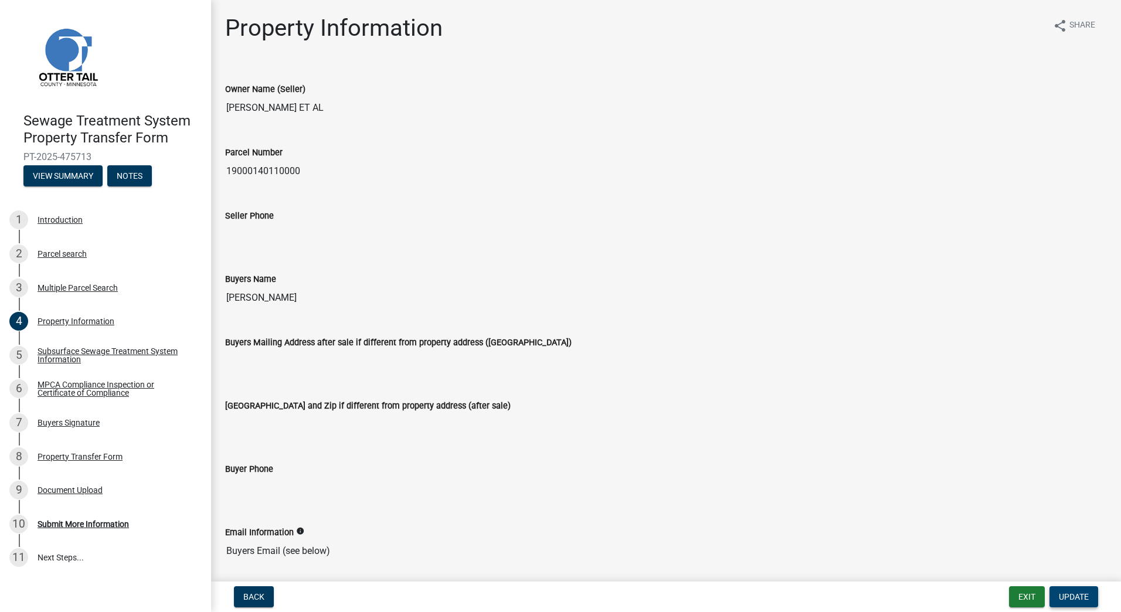
click at [1078, 596] on span "Update" at bounding box center [1074, 596] width 30 height 9
click at [1077, 595] on span "Update" at bounding box center [1074, 596] width 30 height 9
click at [259, 598] on span "Back" at bounding box center [253, 596] width 21 height 9
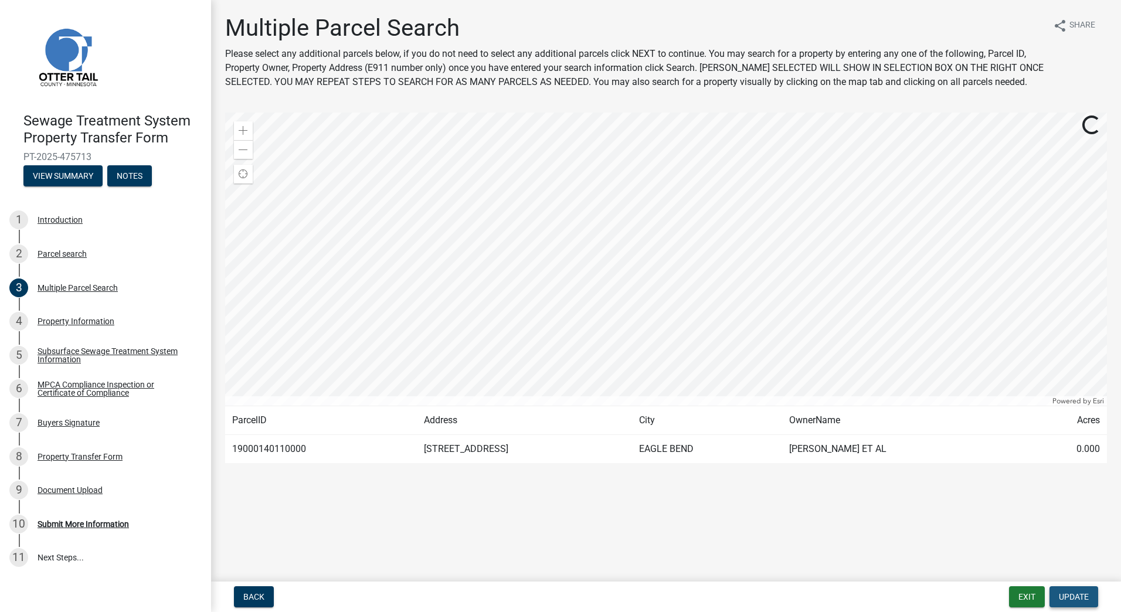
click at [1076, 598] on span "Update" at bounding box center [1074, 596] width 30 height 9
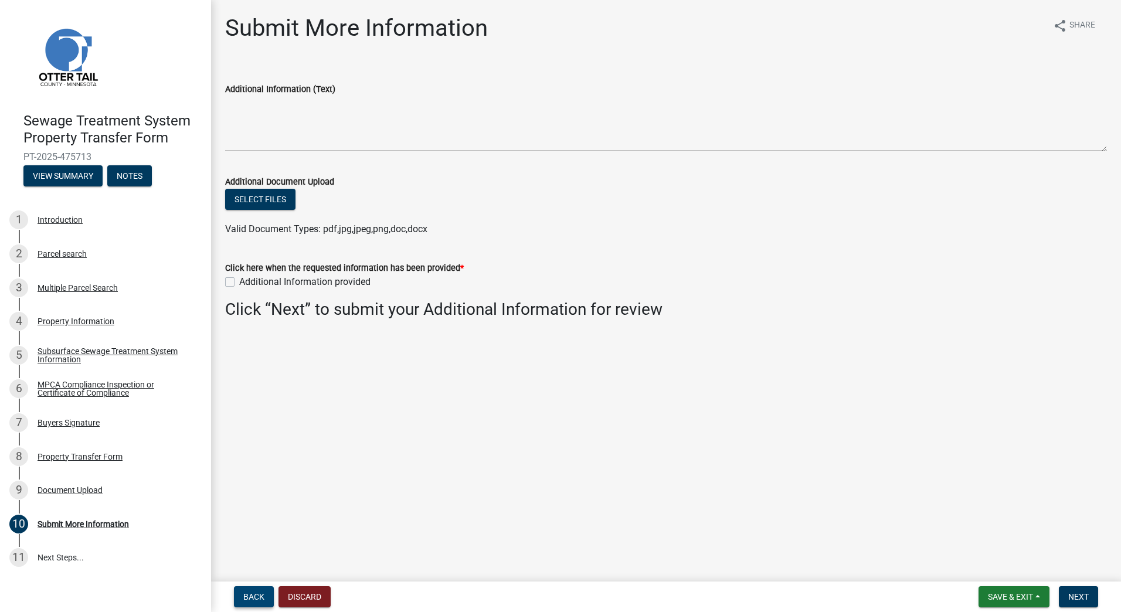
click at [256, 593] on span "Back" at bounding box center [253, 596] width 21 height 9
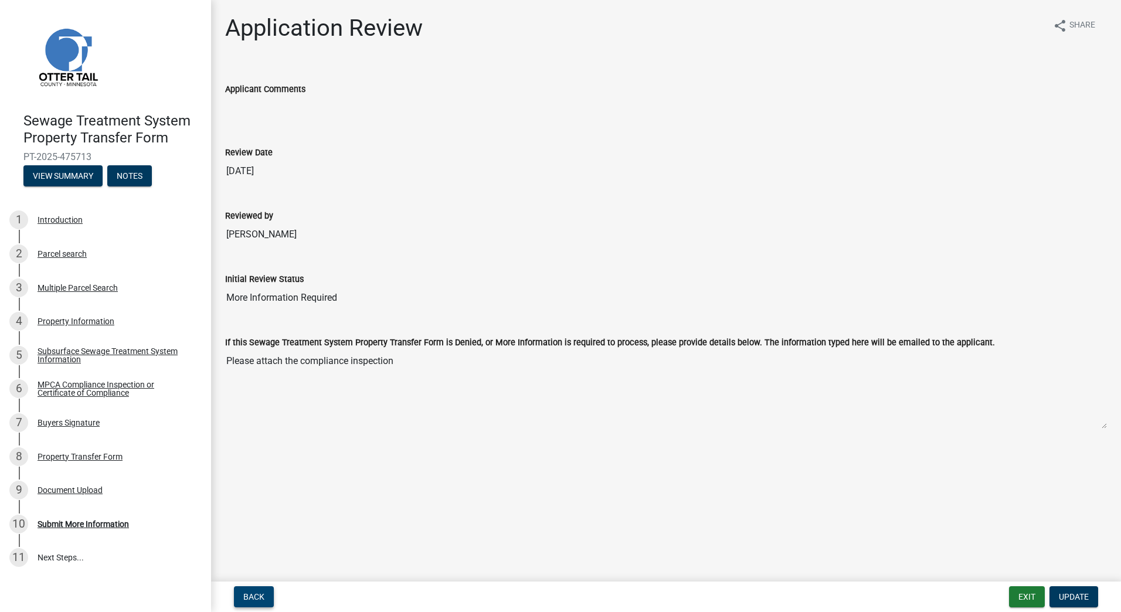
click at [257, 594] on span "Back" at bounding box center [253, 596] width 21 height 9
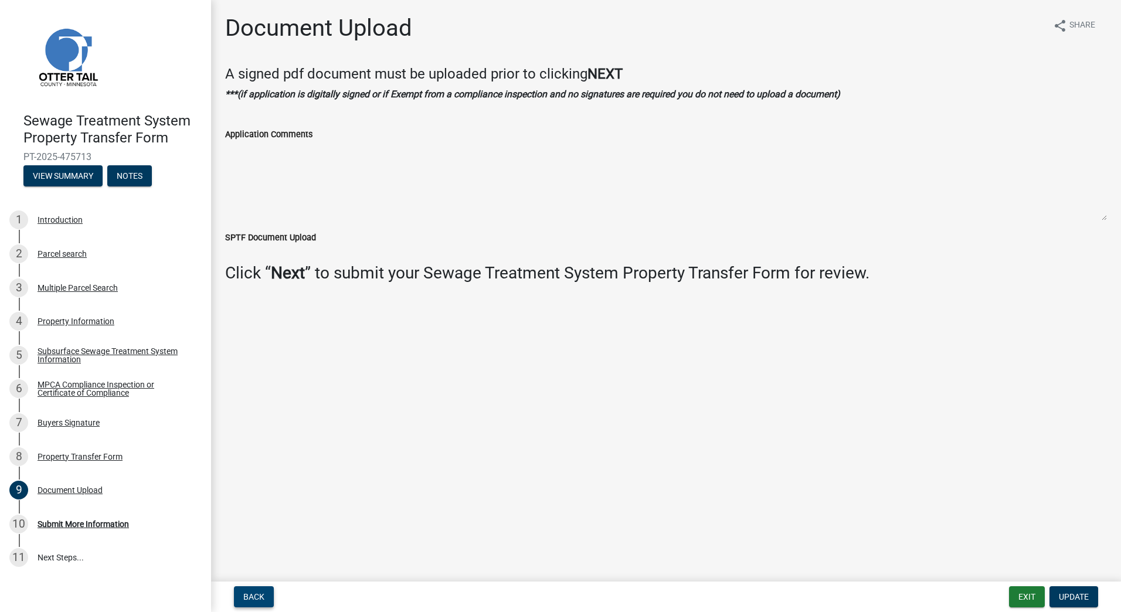
click at [257, 595] on span "Back" at bounding box center [253, 596] width 21 height 9
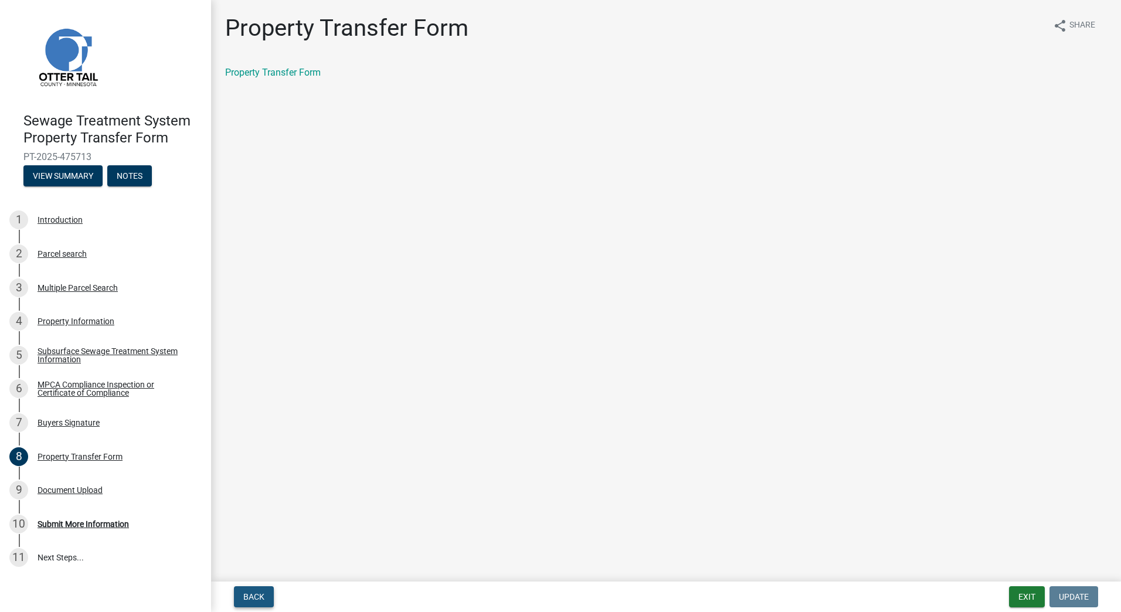
click at [257, 595] on span "Back" at bounding box center [253, 596] width 21 height 9
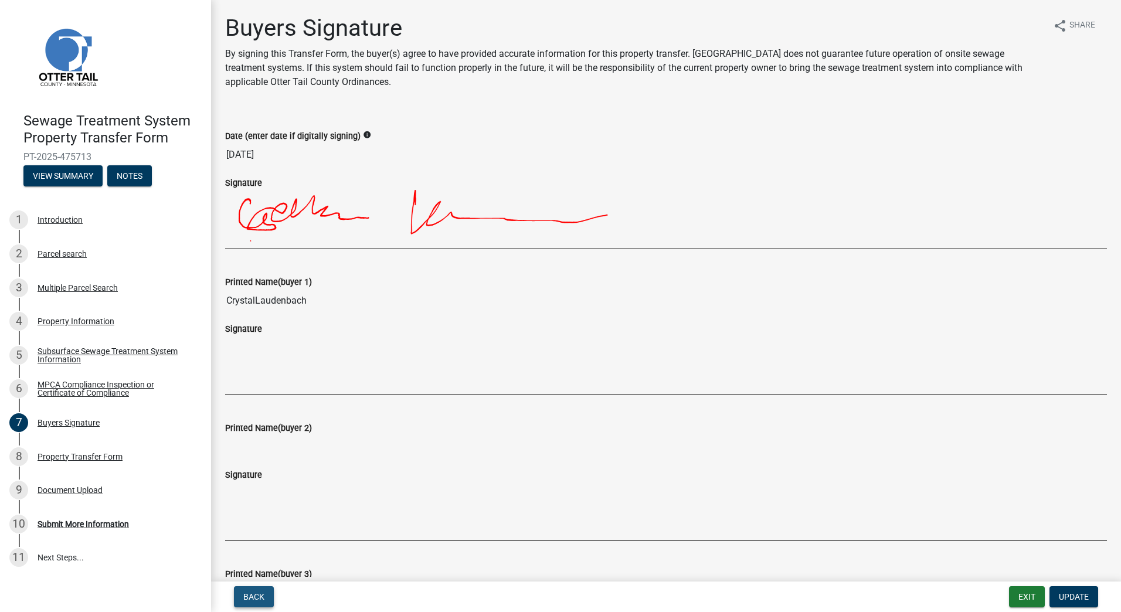
click at [258, 595] on span "Back" at bounding box center [253, 596] width 21 height 9
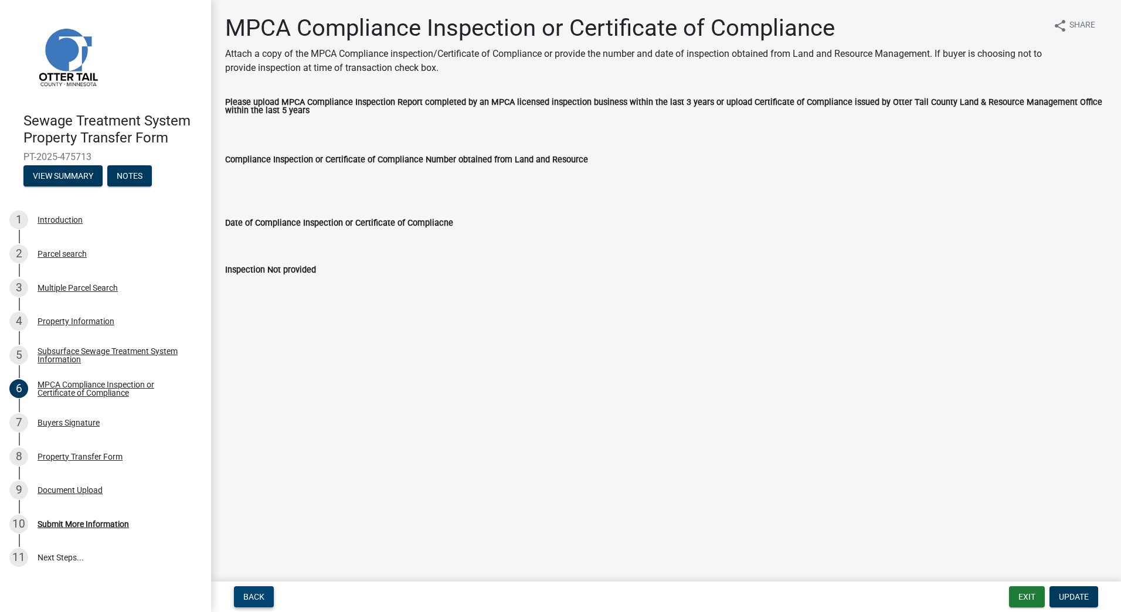
click at [258, 595] on span "Back" at bounding box center [253, 596] width 21 height 9
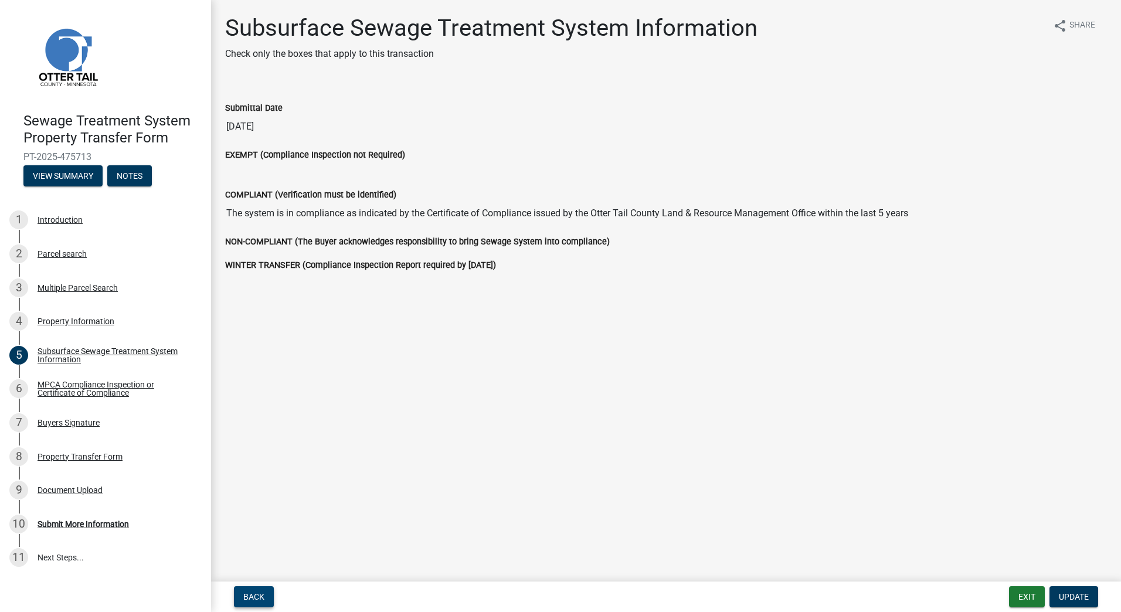
click at [258, 595] on span "Back" at bounding box center [253, 596] width 21 height 9
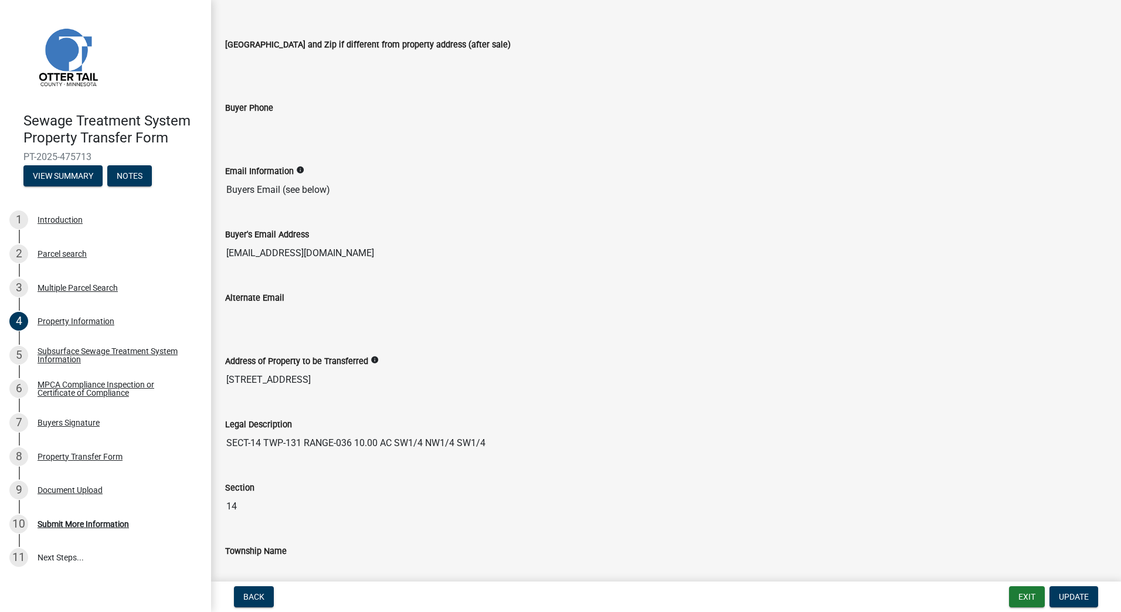
scroll to position [421, 0]
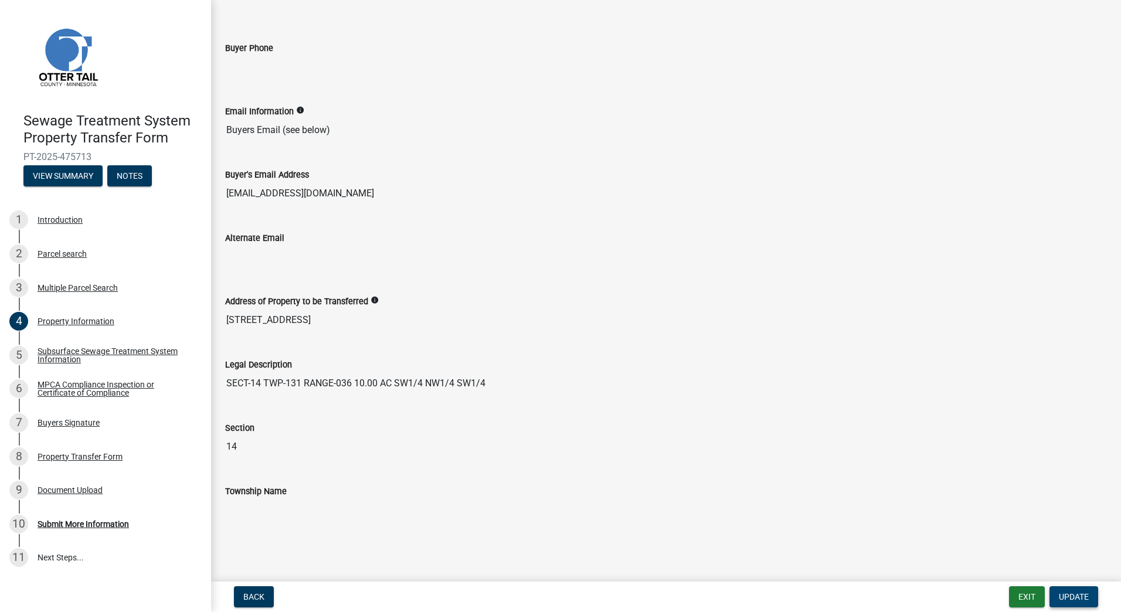
click at [1078, 595] on span "Update" at bounding box center [1074, 596] width 30 height 9
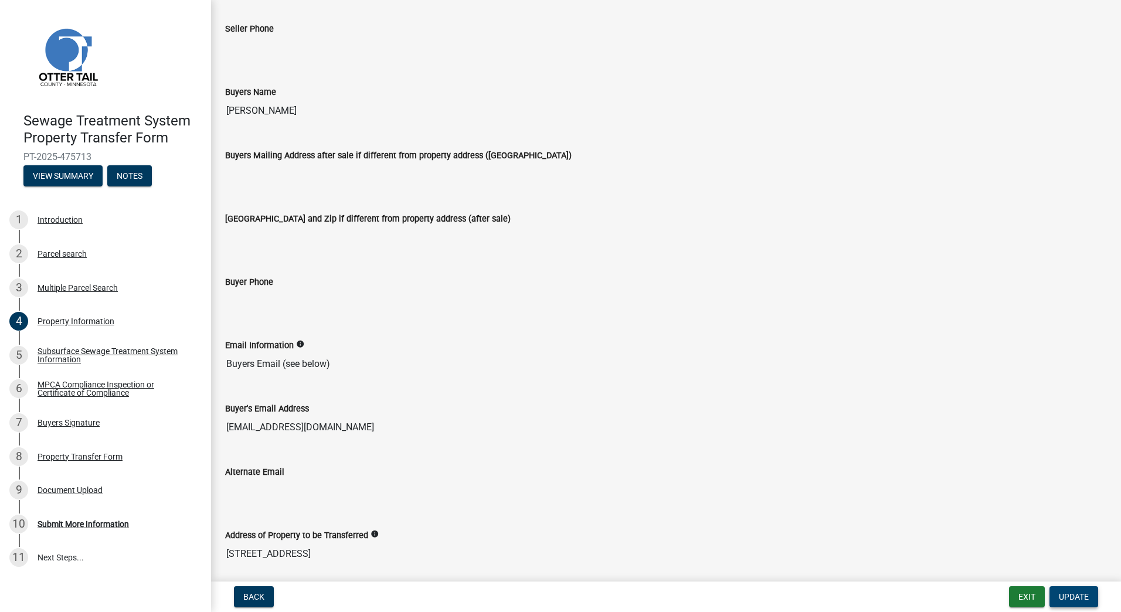
scroll to position [235, 0]
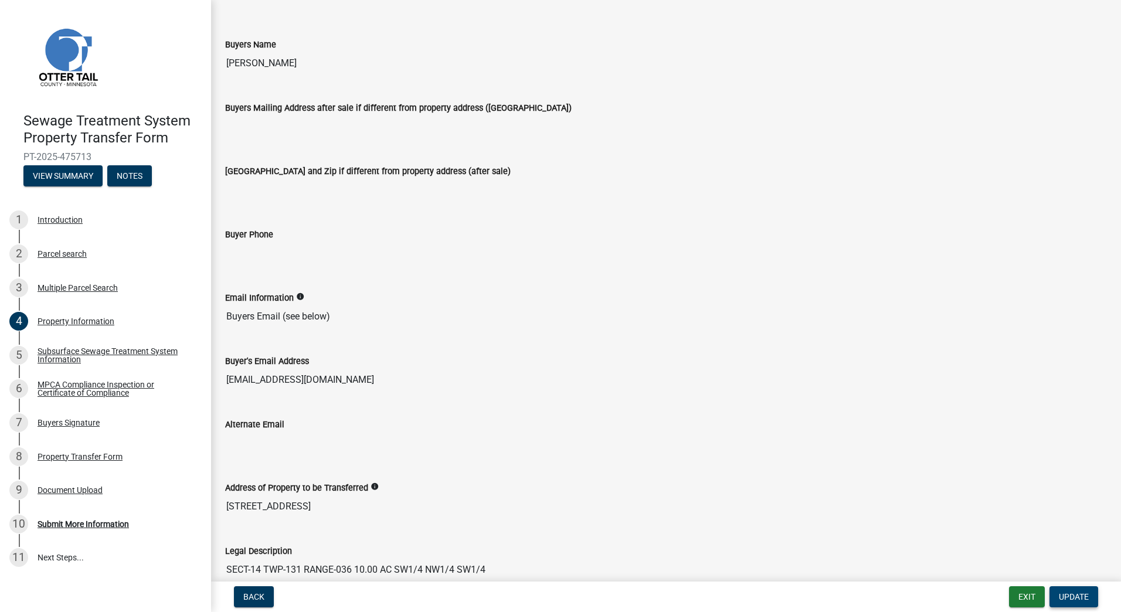
click at [1085, 593] on span "Update" at bounding box center [1074, 596] width 30 height 9
click at [110, 350] on div "Subsurface Sewage Treatment System Information" at bounding box center [115, 355] width 155 height 16
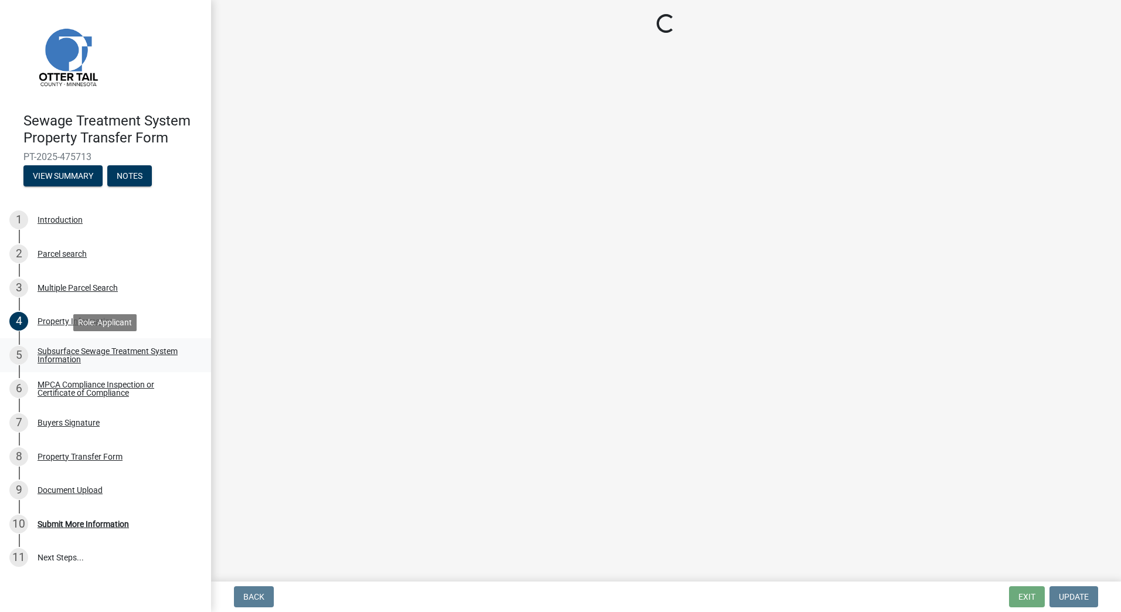
scroll to position [0, 0]
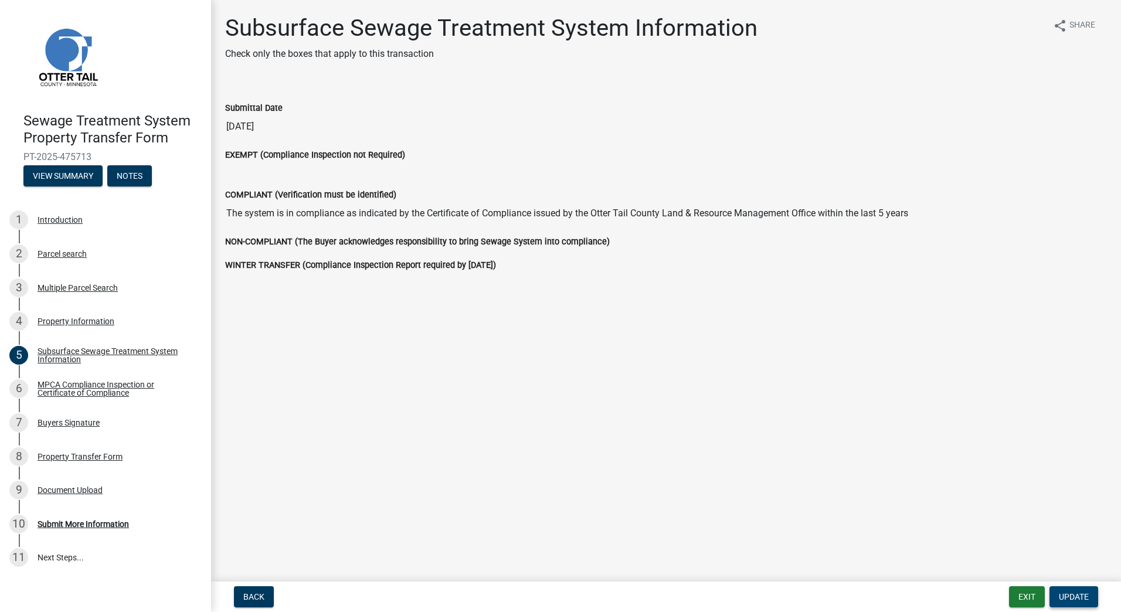
click at [1074, 589] on button "Update" at bounding box center [1074, 596] width 49 height 21
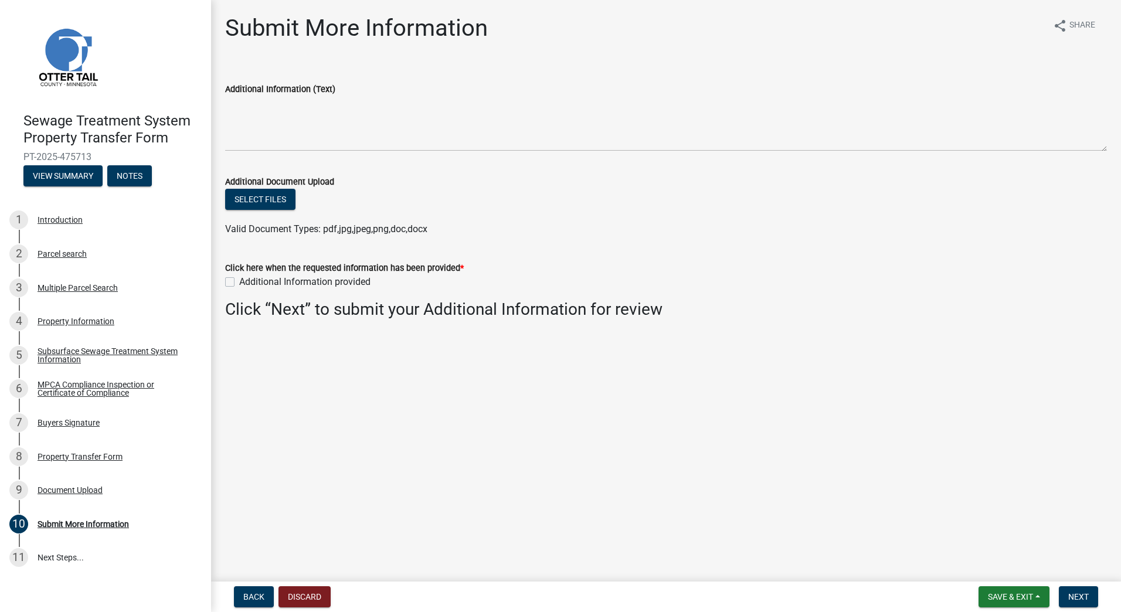
click at [239, 282] on label "Additional Information provided" at bounding box center [304, 282] width 131 height 14
click at [239, 282] on input "Additional Information provided" at bounding box center [243, 279] width 8 height 8
checkbox input "true"
drag, startPoint x: 1082, startPoint y: 599, endPoint x: 713, endPoint y: 443, distance: 400.8
click at [713, 444] on wm-app "Sewage Treatment System Property Transfer Form PT-2025-475713 View Summary Note…" at bounding box center [560, 306] width 1121 height 612
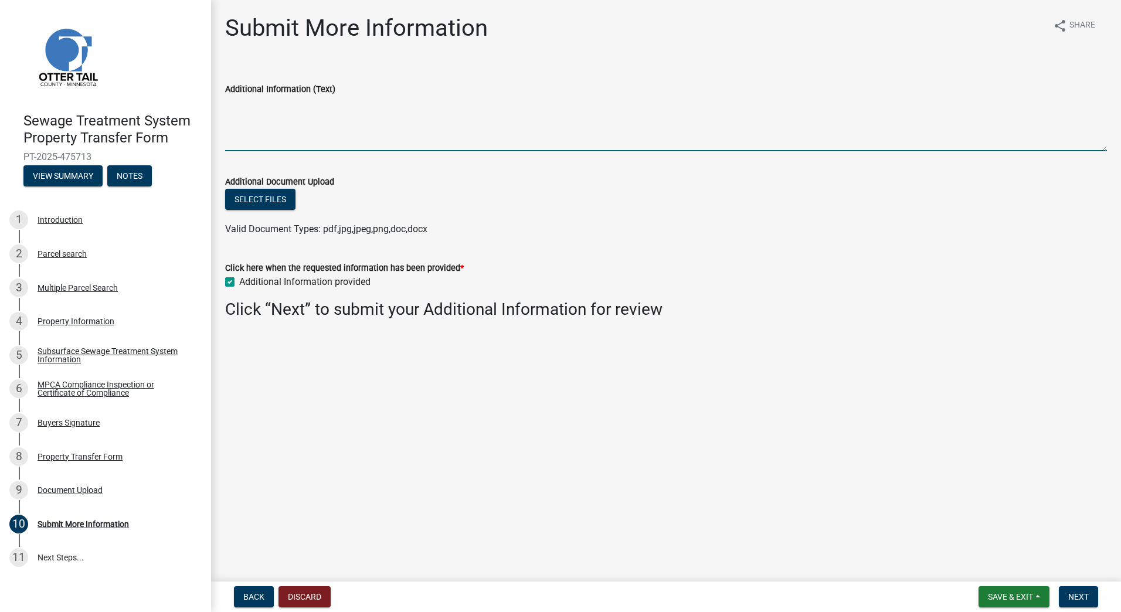
click at [629, 137] on textarea "Additional Information (Text)" at bounding box center [666, 123] width 882 height 55
type textarea "on file with L&R"
click at [1081, 593] on span "Next" at bounding box center [1078, 596] width 21 height 9
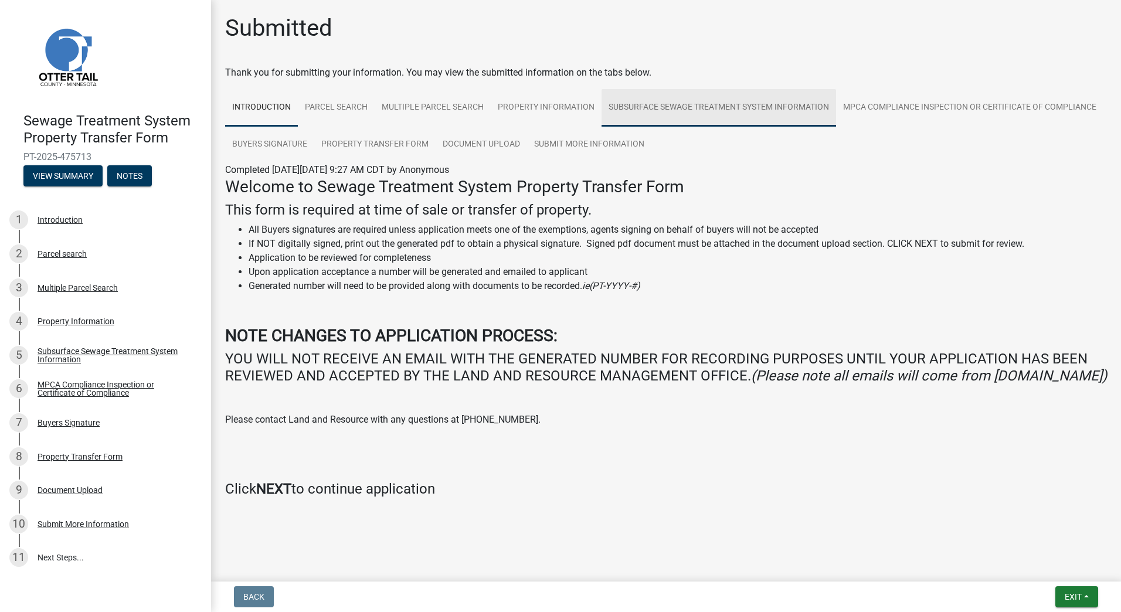
click at [649, 106] on link "Subsurface Sewage Treatment System Information" at bounding box center [719, 108] width 235 height 38
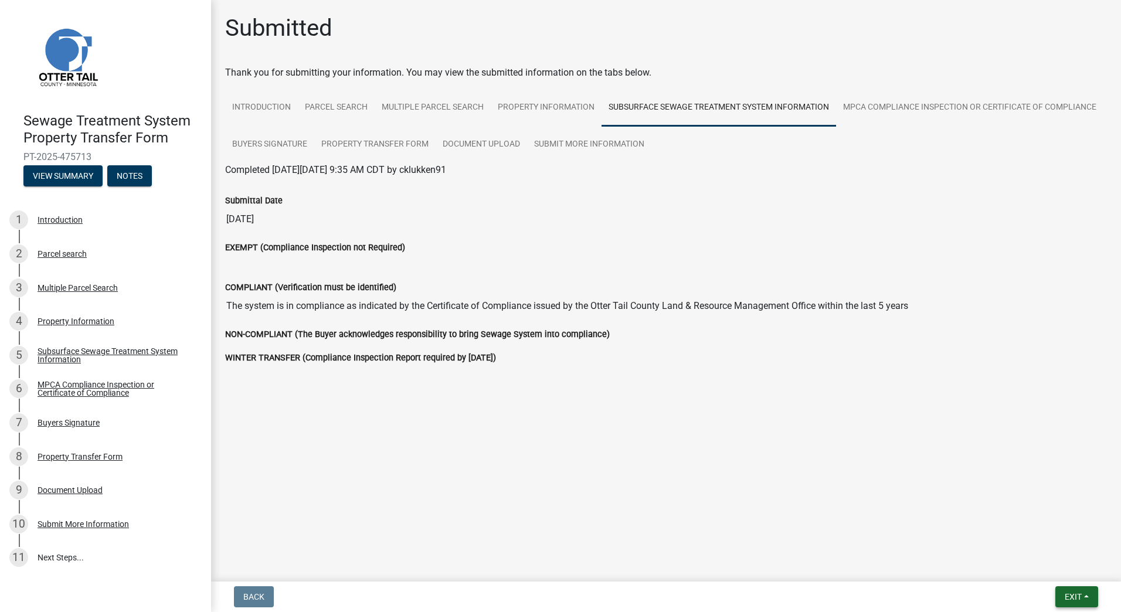
click at [1070, 594] on span "Exit" at bounding box center [1073, 596] width 17 height 9
click at [879, 470] on main "Submitted Thank you for submitting your information. You may view the submitted…" at bounding box center [666, 288] width 910 height 577
